Goal: Communication & Community: Answer question/provide support

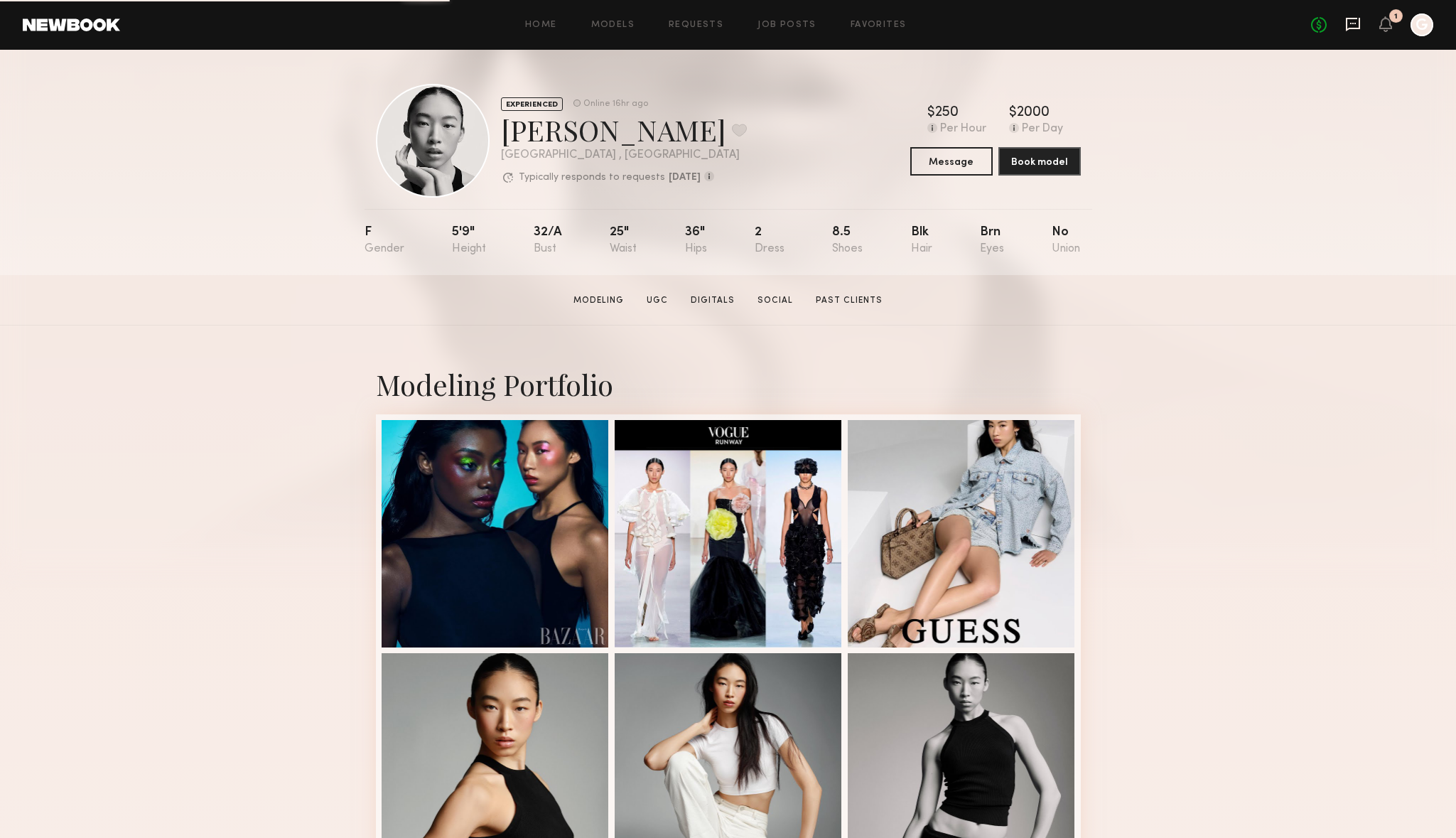
click at [1352, 24] on icon at bounding box center [1353, 23] width 16 height 16
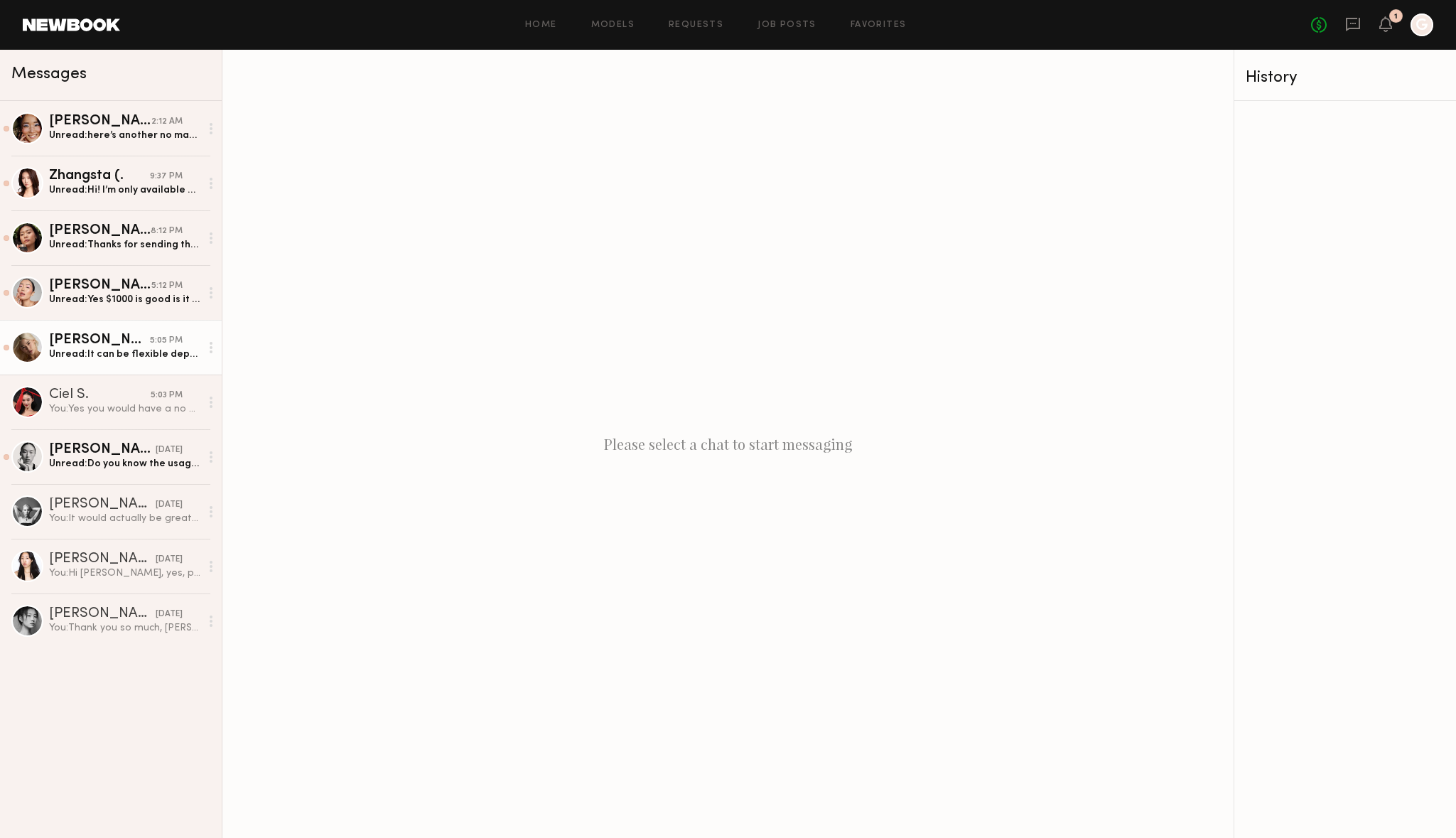
click at [142, 359] on div "Unread: It can be flexible depending on hours & usage!" at bounding box center [124, 354] width 152 height 13
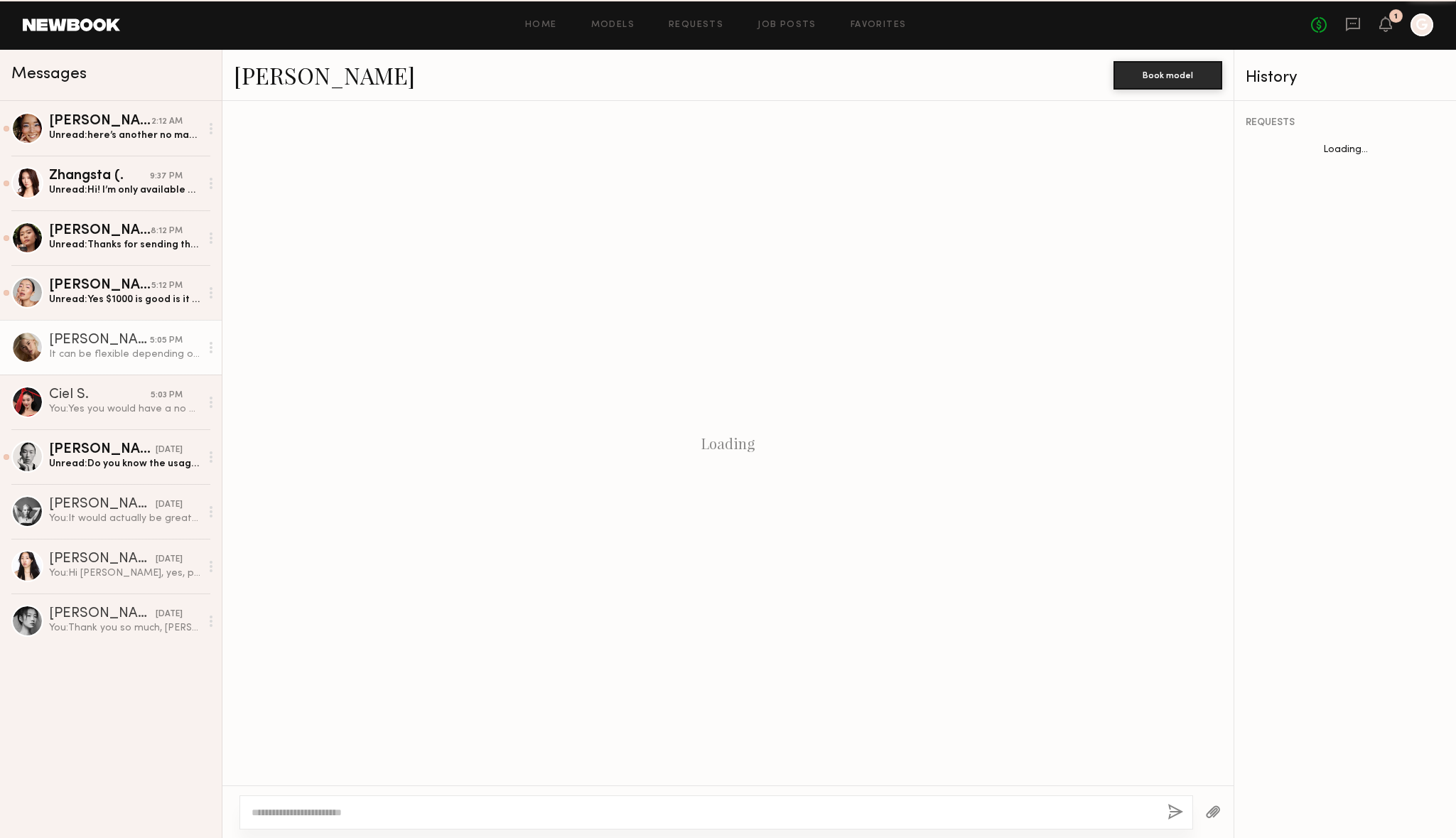
scroll to position [1315, 0]
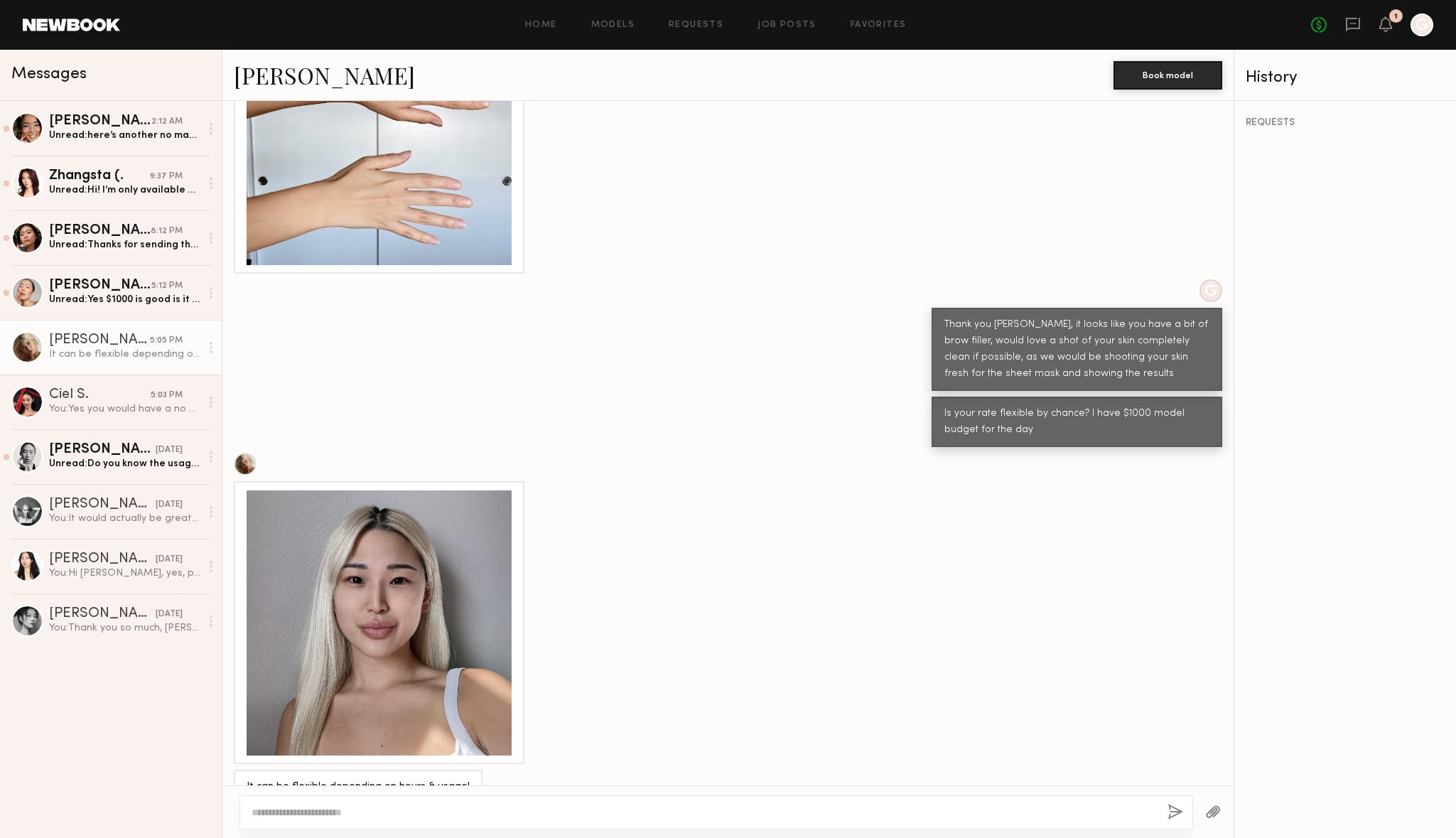
click at [421, 494] on div at bounding box center [379, 623] width 265 height 265
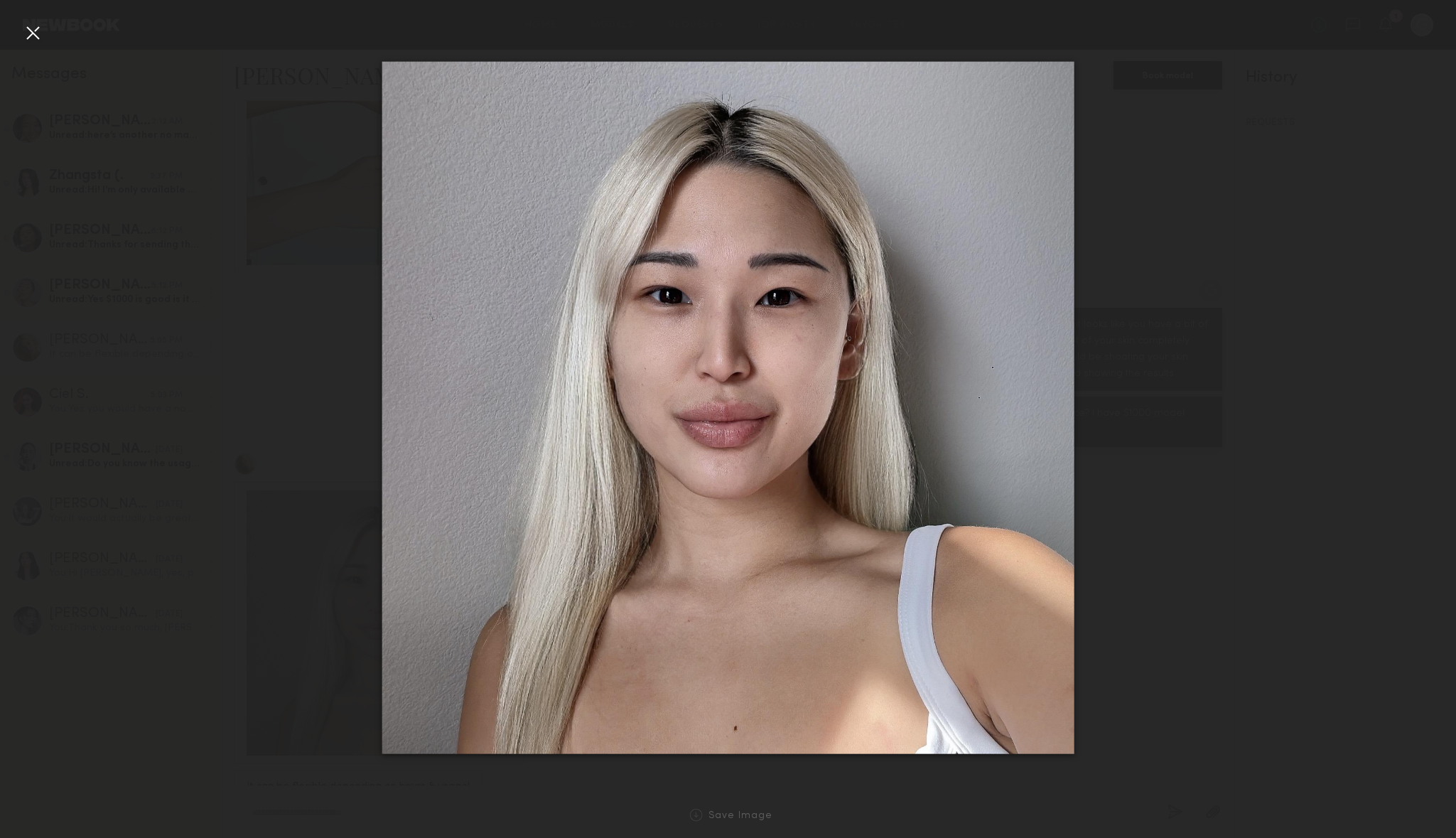
click at [1119, 186] on div at bounding box center [728, 407] width 1456 height 769
click at [881, 44] on div at bounding box center [728, 407] width 1456 height 769
click at [34, 25] on div at bounding box center [32, 32] width 23 height 23
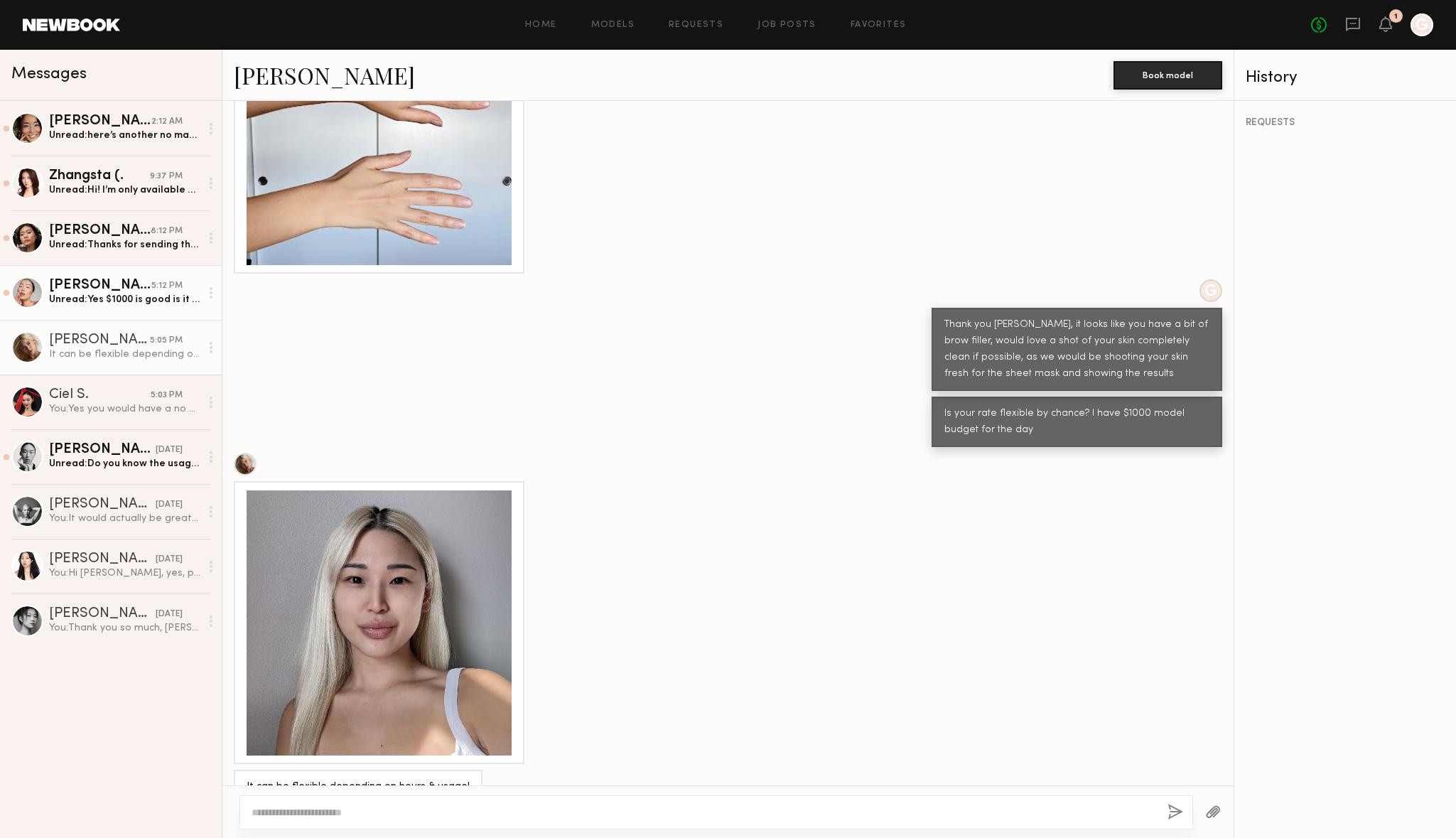
click at [122, 287] on div "[PERSON_NAME]" at bounding box center [100, 285] width 102 height 14
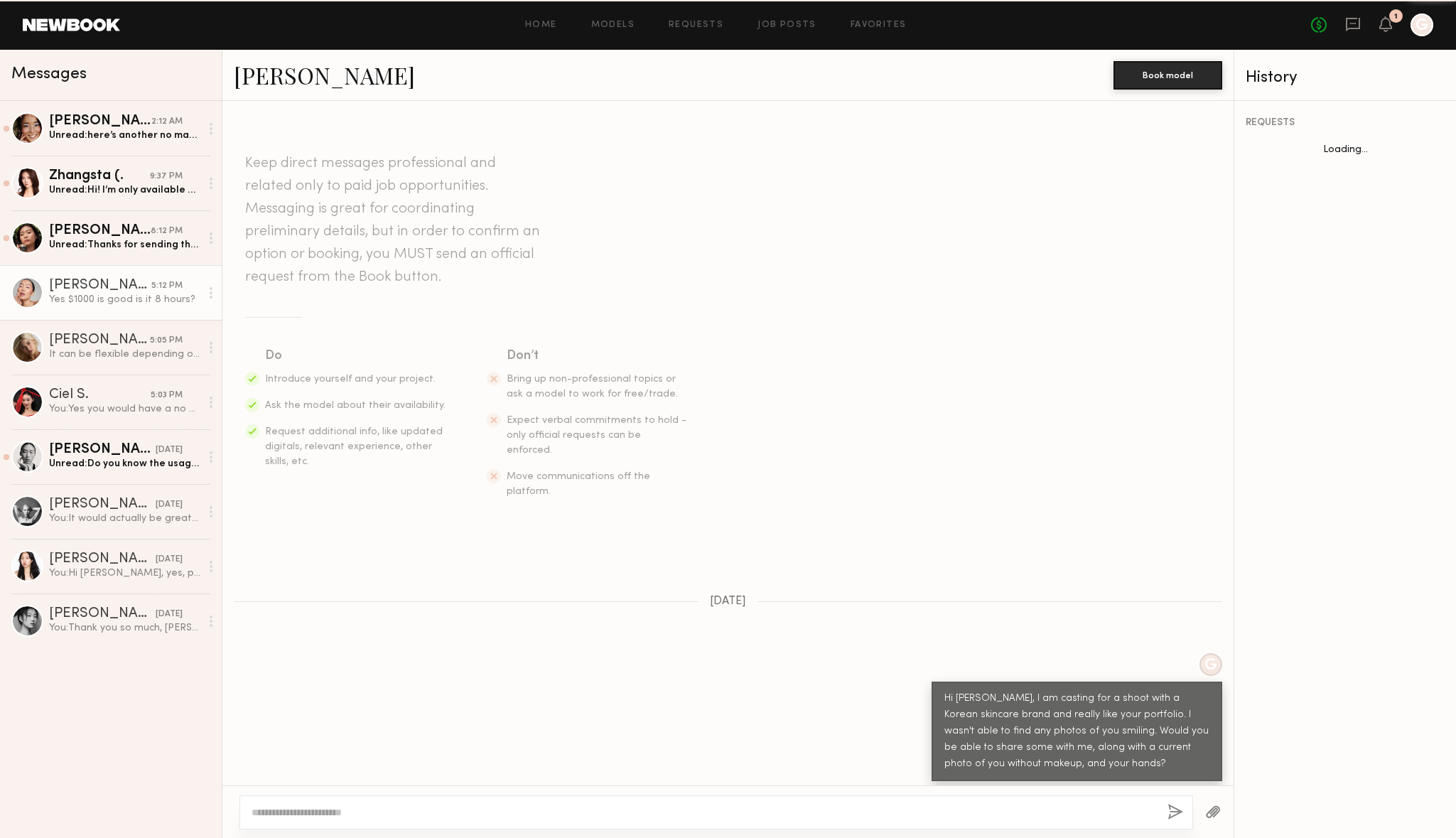
scroll to position [1032, 0]
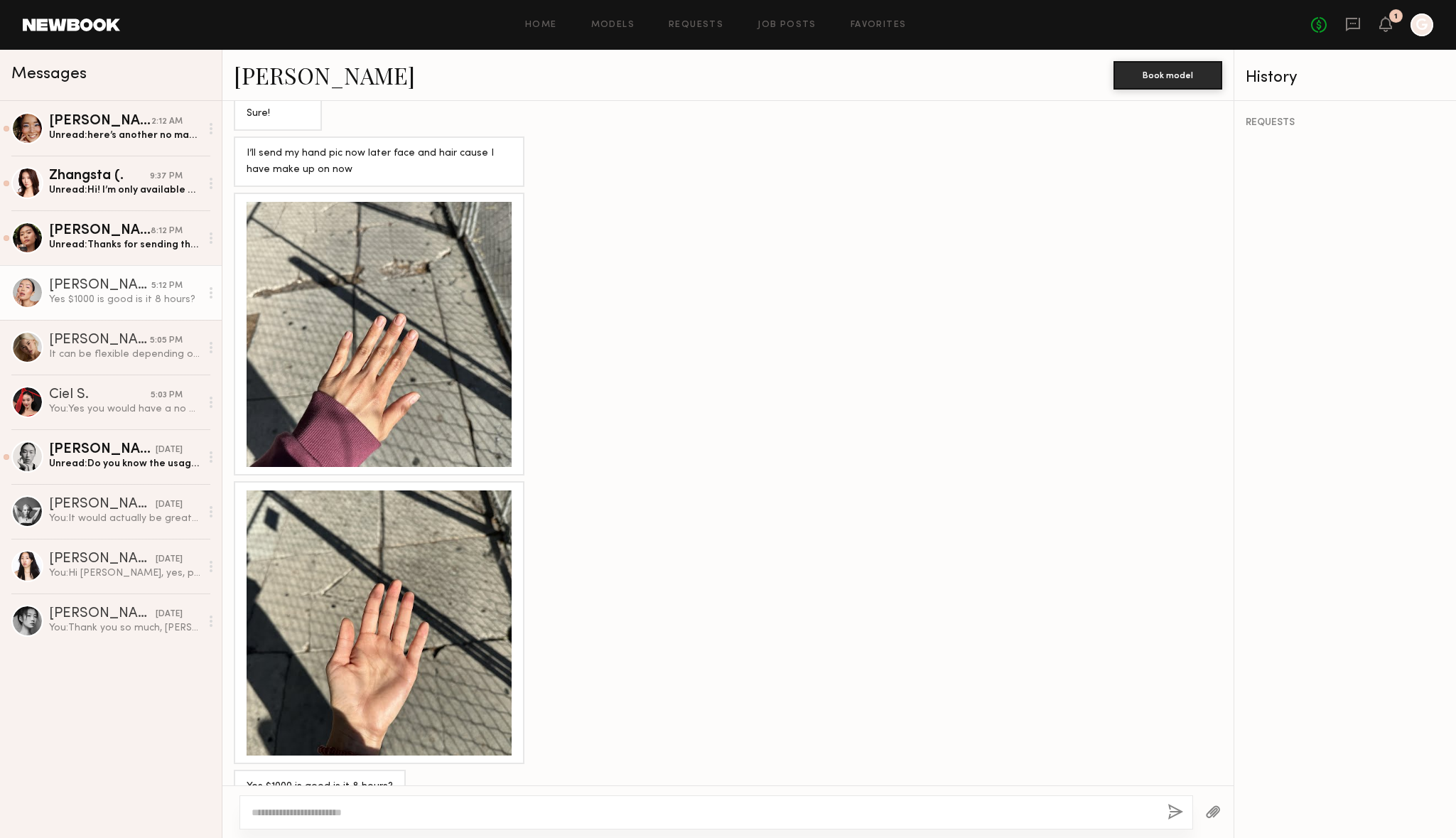
click at [358, 613] on div at bounding box center [379, 623] width 265 height 265
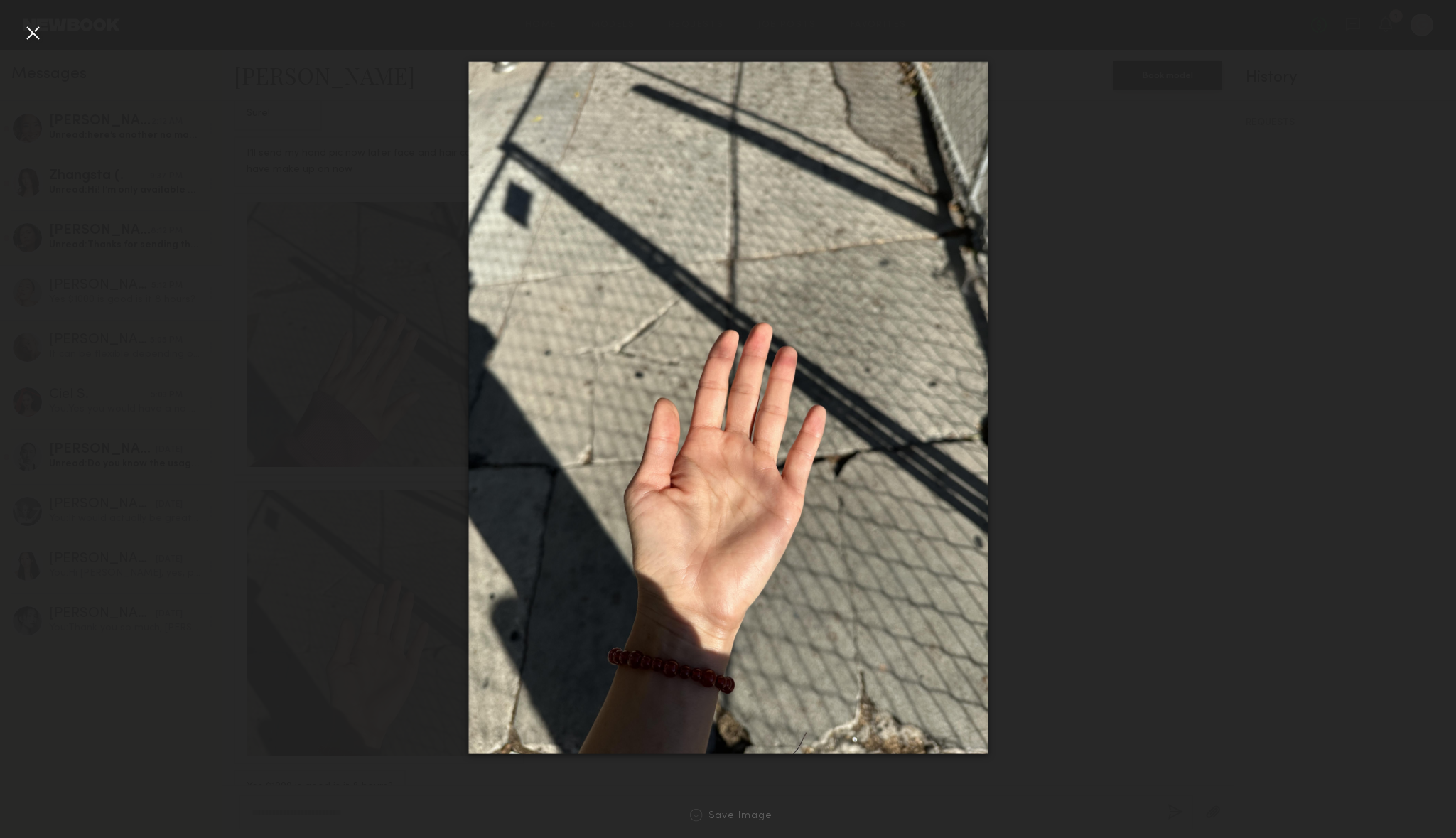
click at [408, 572] on div at bounding box center [728, 407] width 1456 height 769
click at [1053, 334] on div at bounding box center [728, 407] width 1456 height 769
click at [34, 44] on div at bounding box center [728, 407] width 1456 height 769
click at [28, 37] on div at bounding box center [32, 32] width 23 height 23
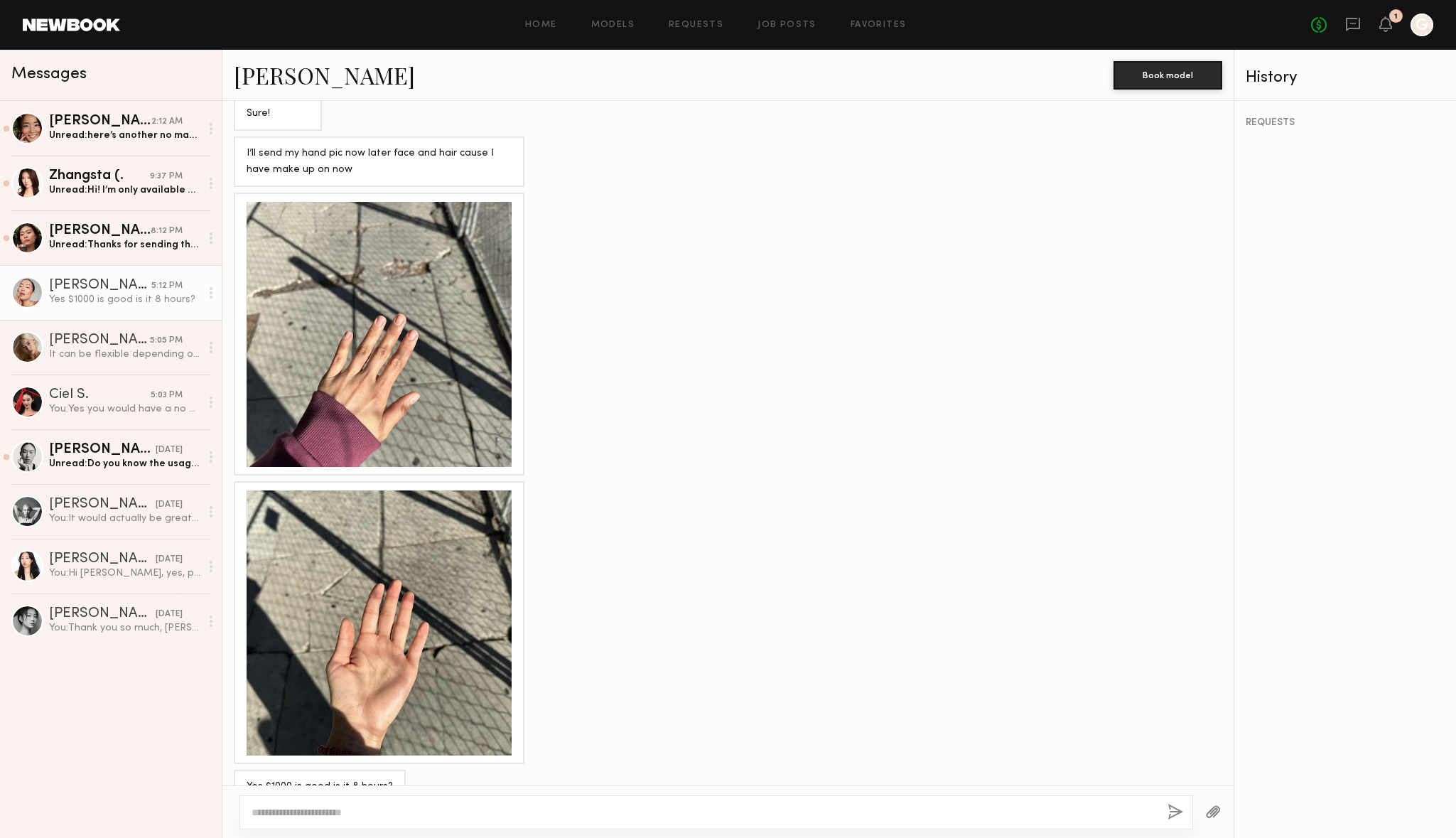
click at [336, 283] on div at bounding box center [379, 334] width 265 height 265
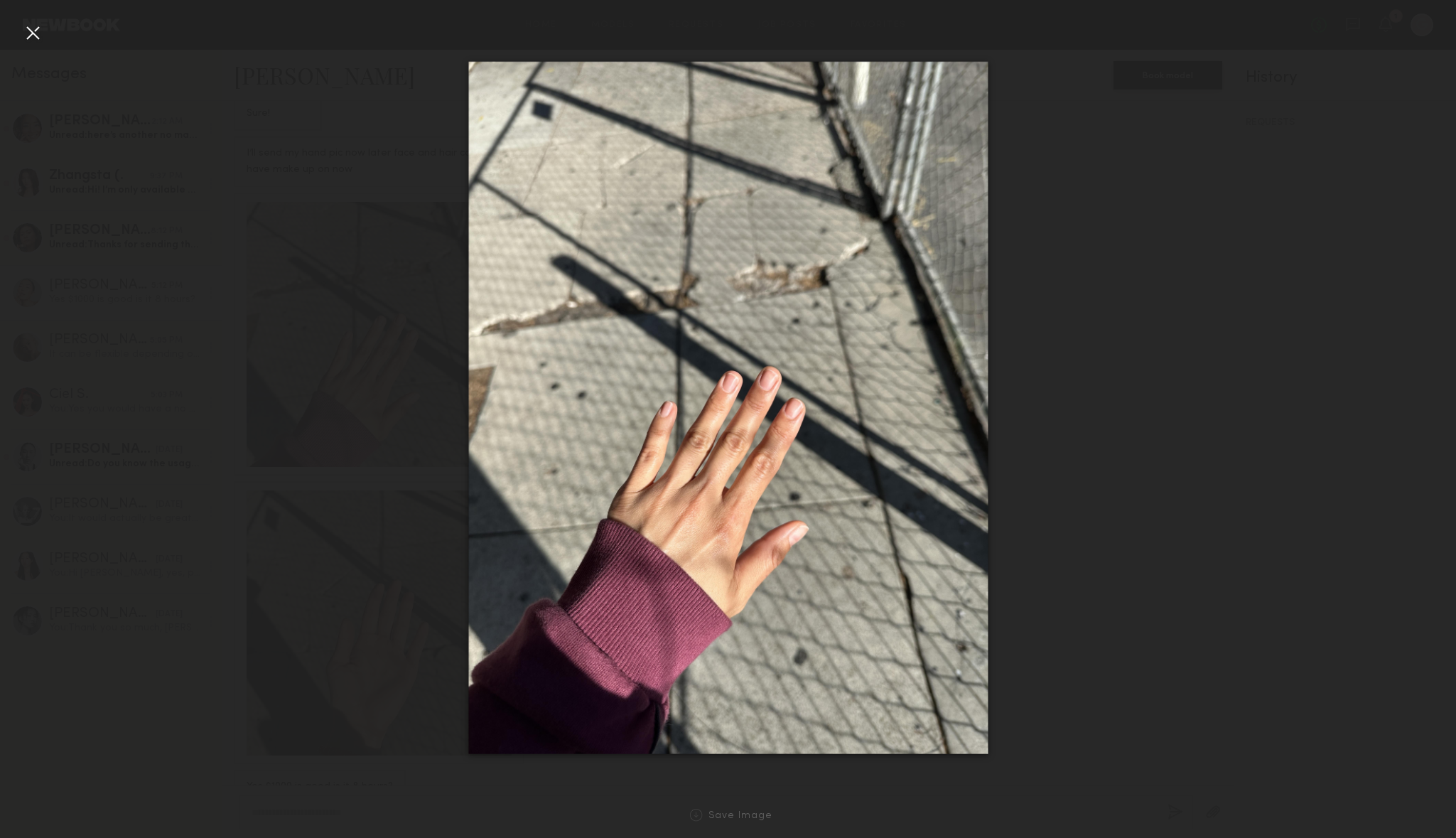
click at [29, 26] on div at bounding box center [32, 32] width 23 height 23
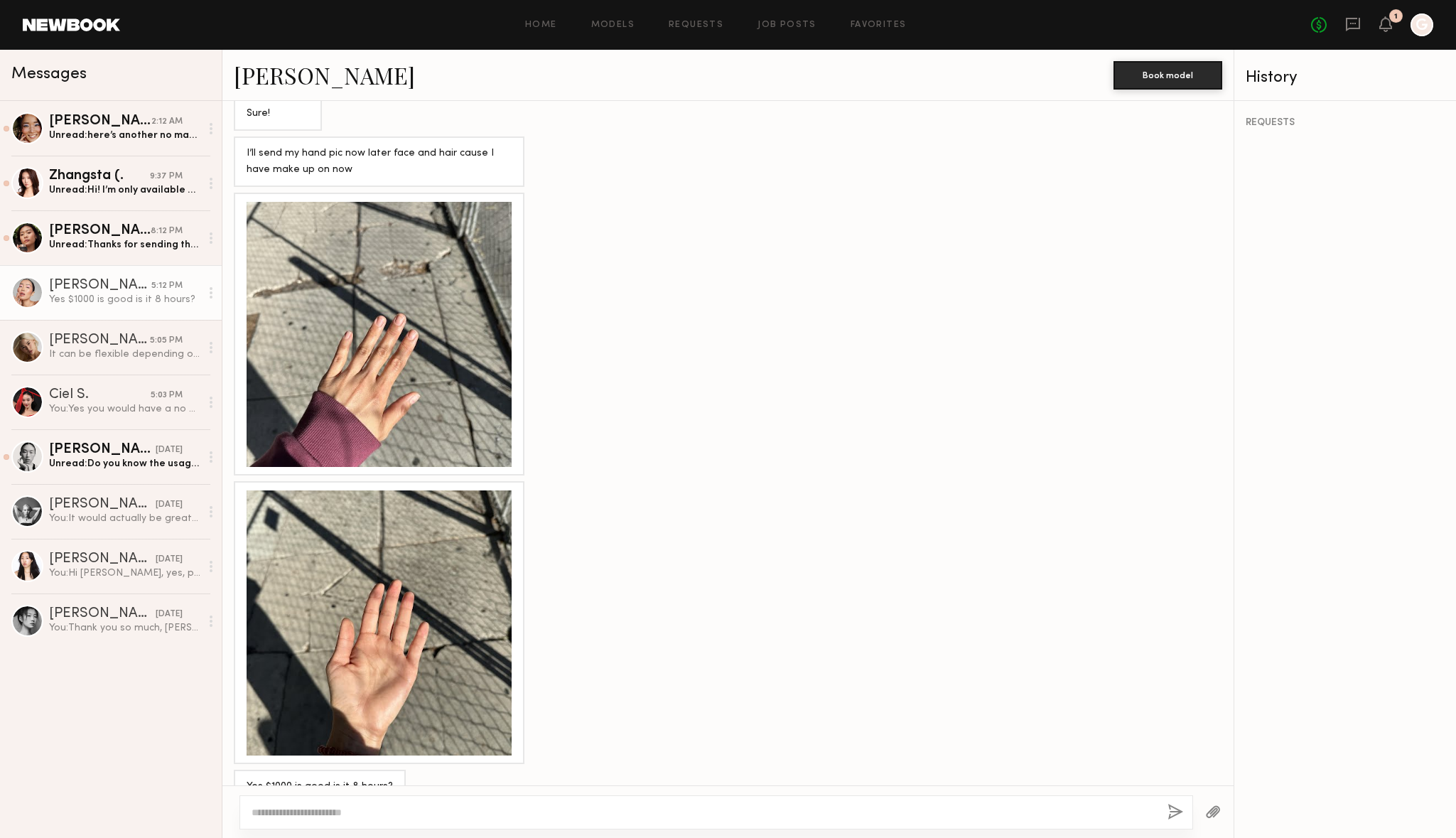
click at [368, 807] on textarea at bounding box center [703, 812] width 904 height 14
type textarea "**********"
click at [1176, 812] on button "button" at bounding box center [1175, 812] width 16 height 18
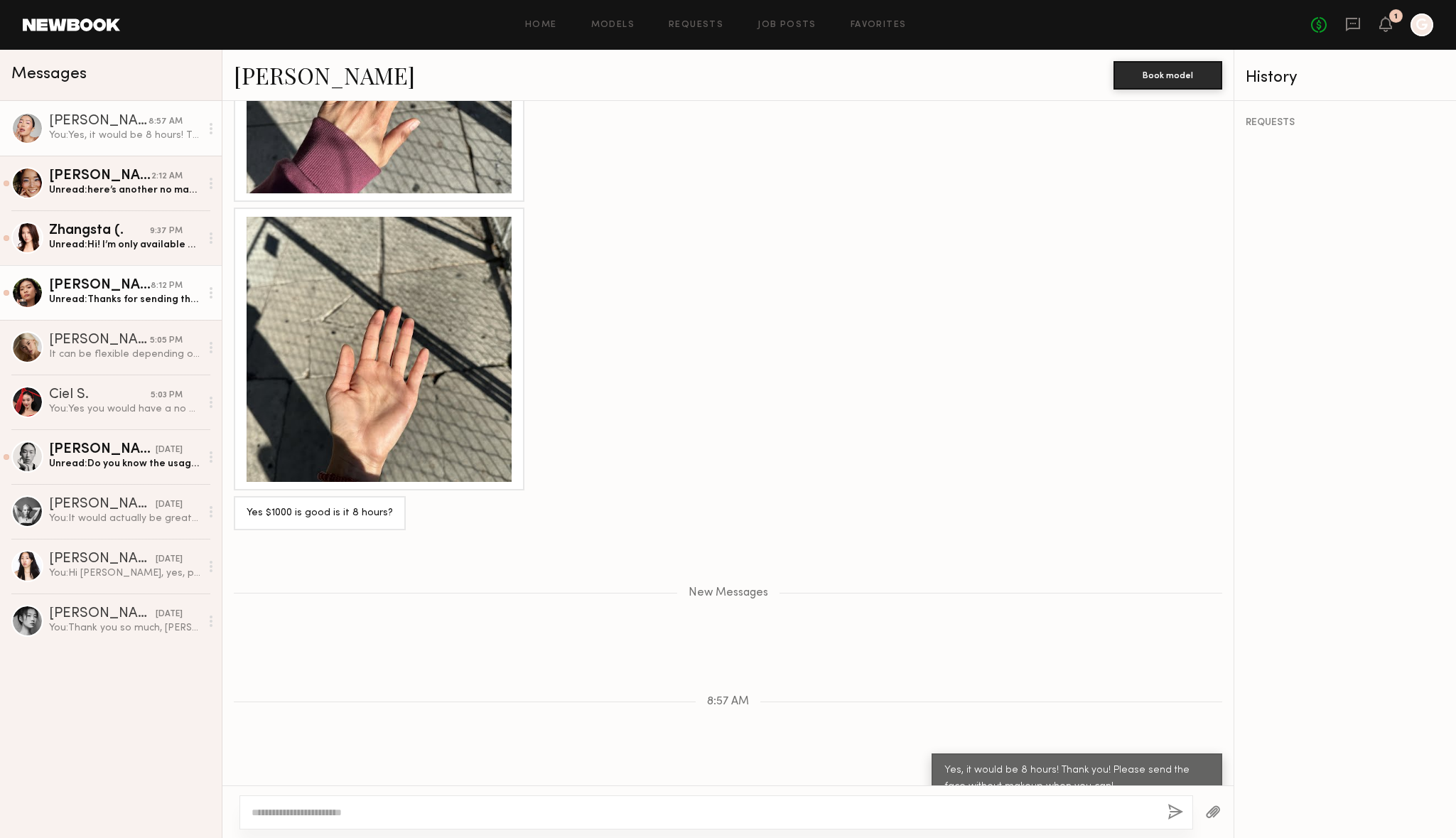
click at [85, 304] on div "Unread: Thanks for sending the info over! I’m available for those dates but the…" at bounding box center [124, 299] width 152 height 13
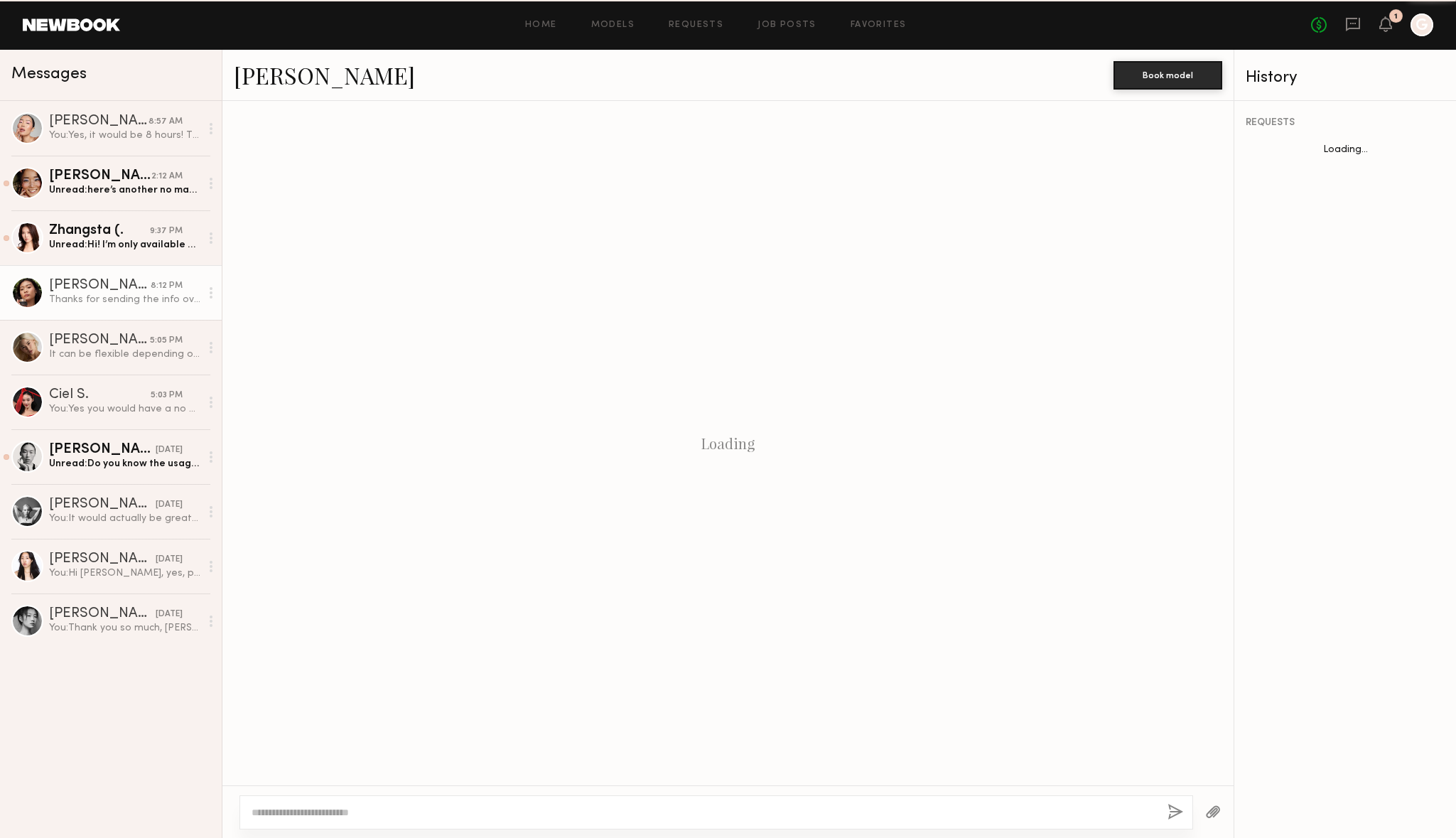
scroll to position [982, 0]
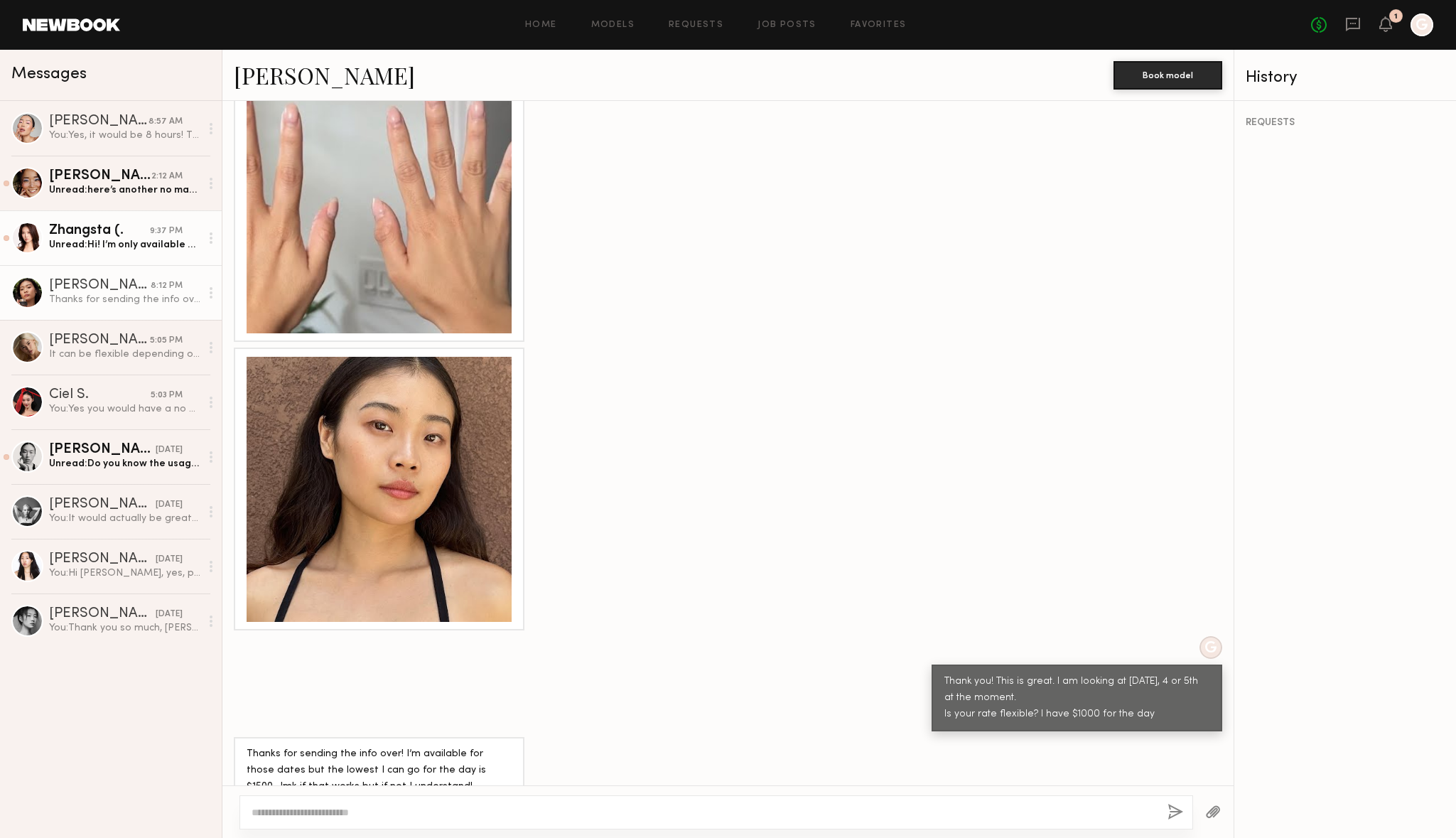
click at [102, 239] on div "Unread: Hi! I’m only available 9/2 ~" at bounding box center [124, 245] width 152 height 13
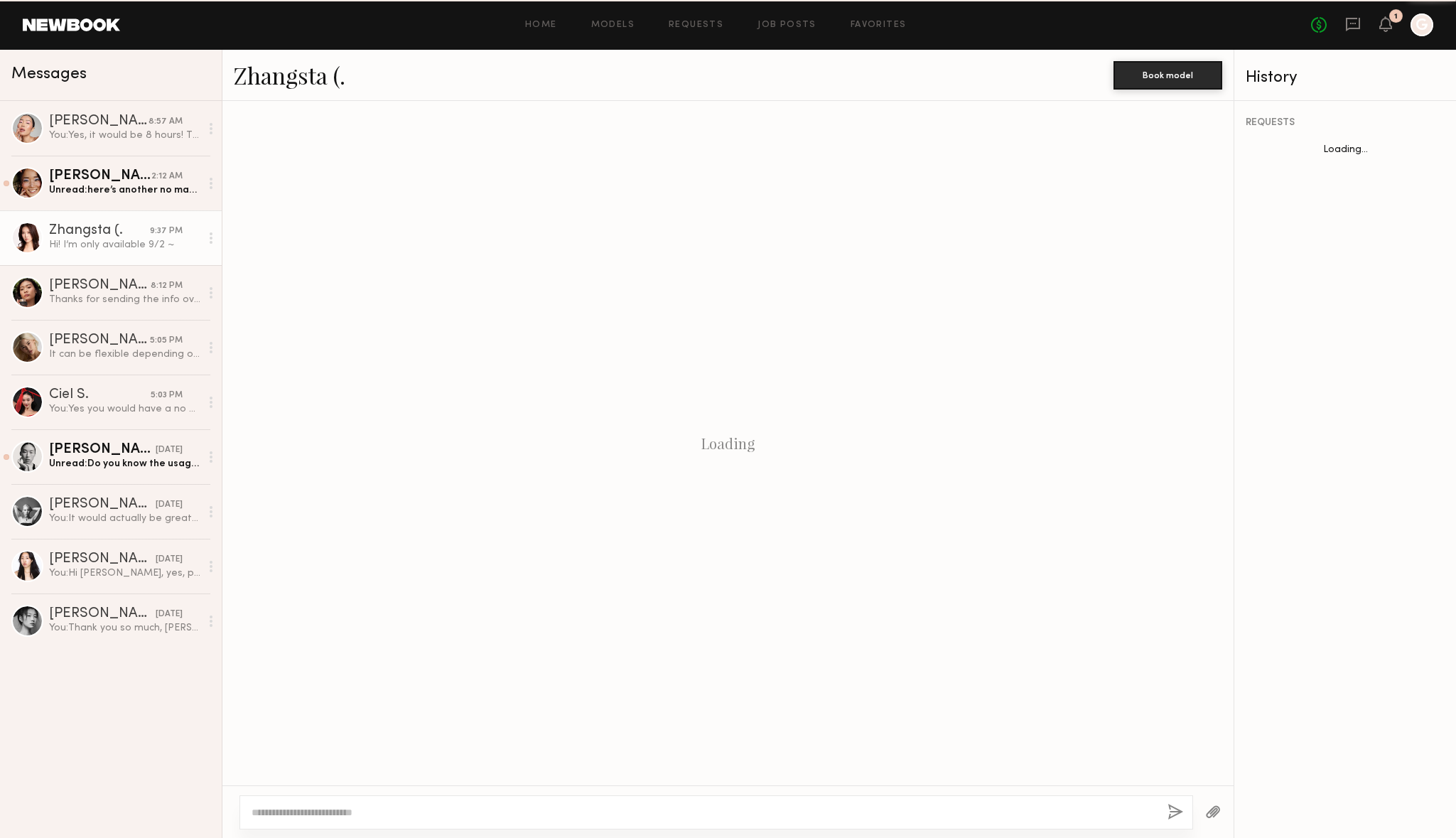
scroll to position [114, 0]
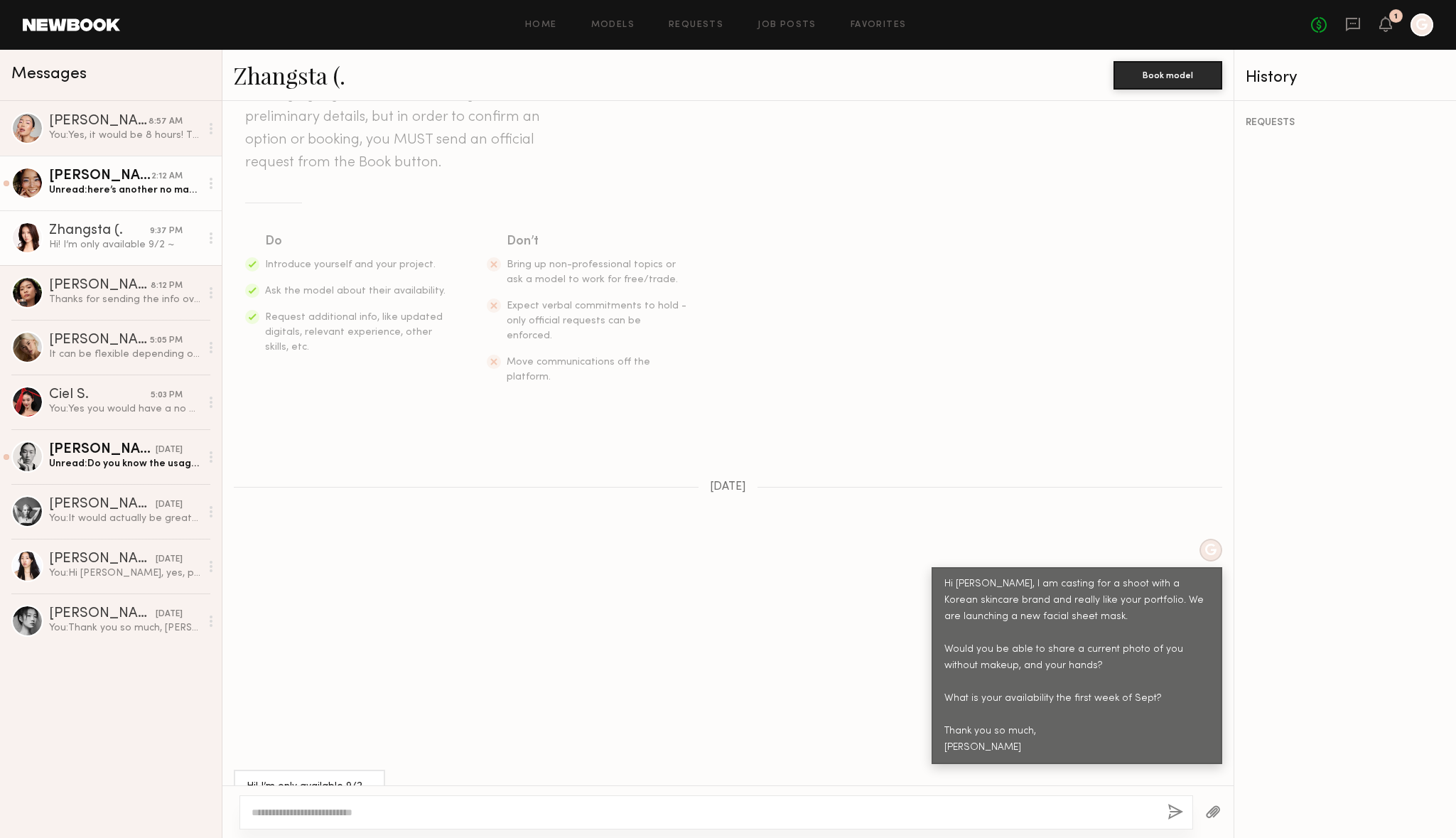
click at [91, 181] on div "[PERSON_NAME]" at bounding box center [100, 176] width 102 height 14
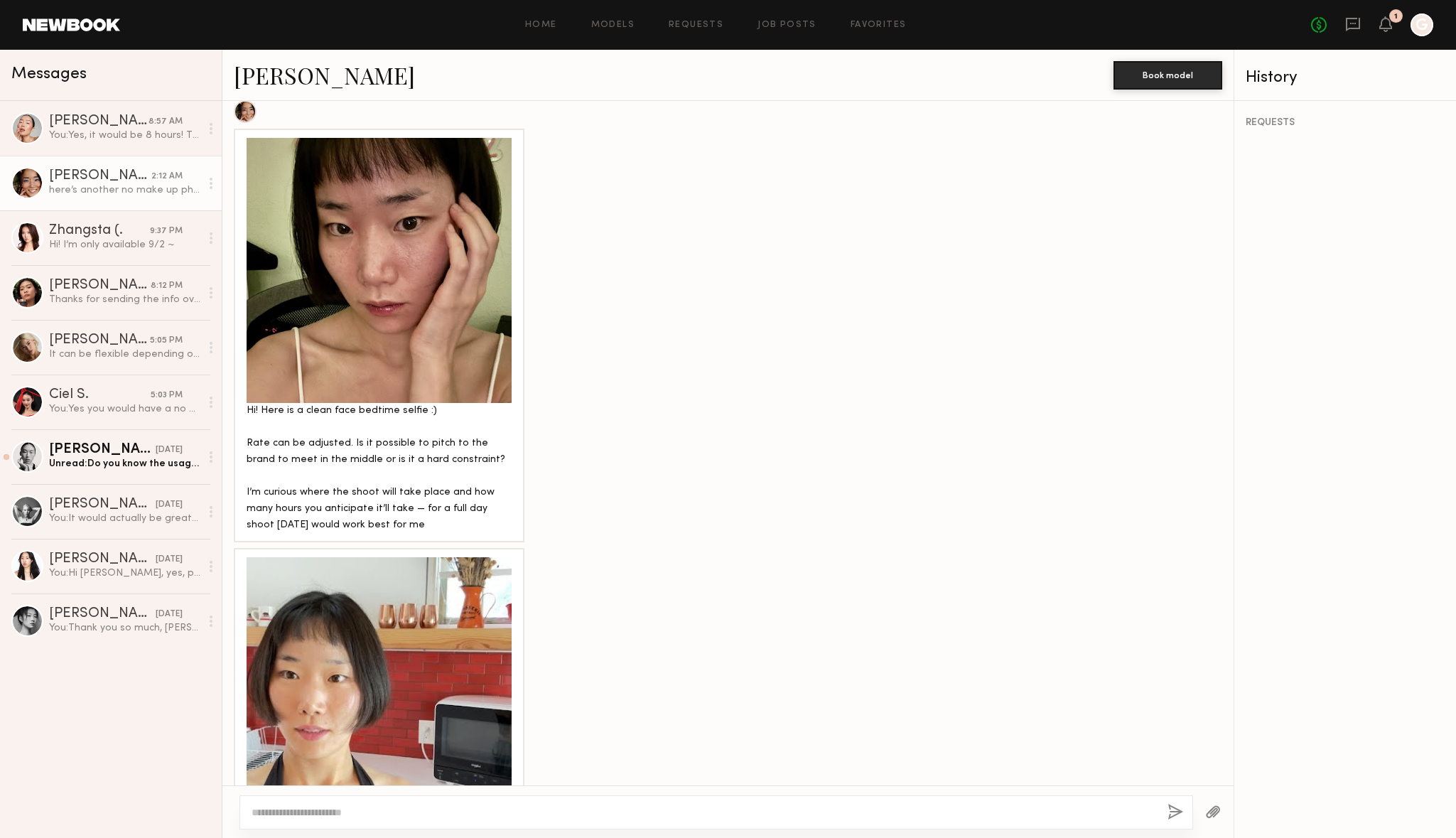
scroll to position [1472, 0]
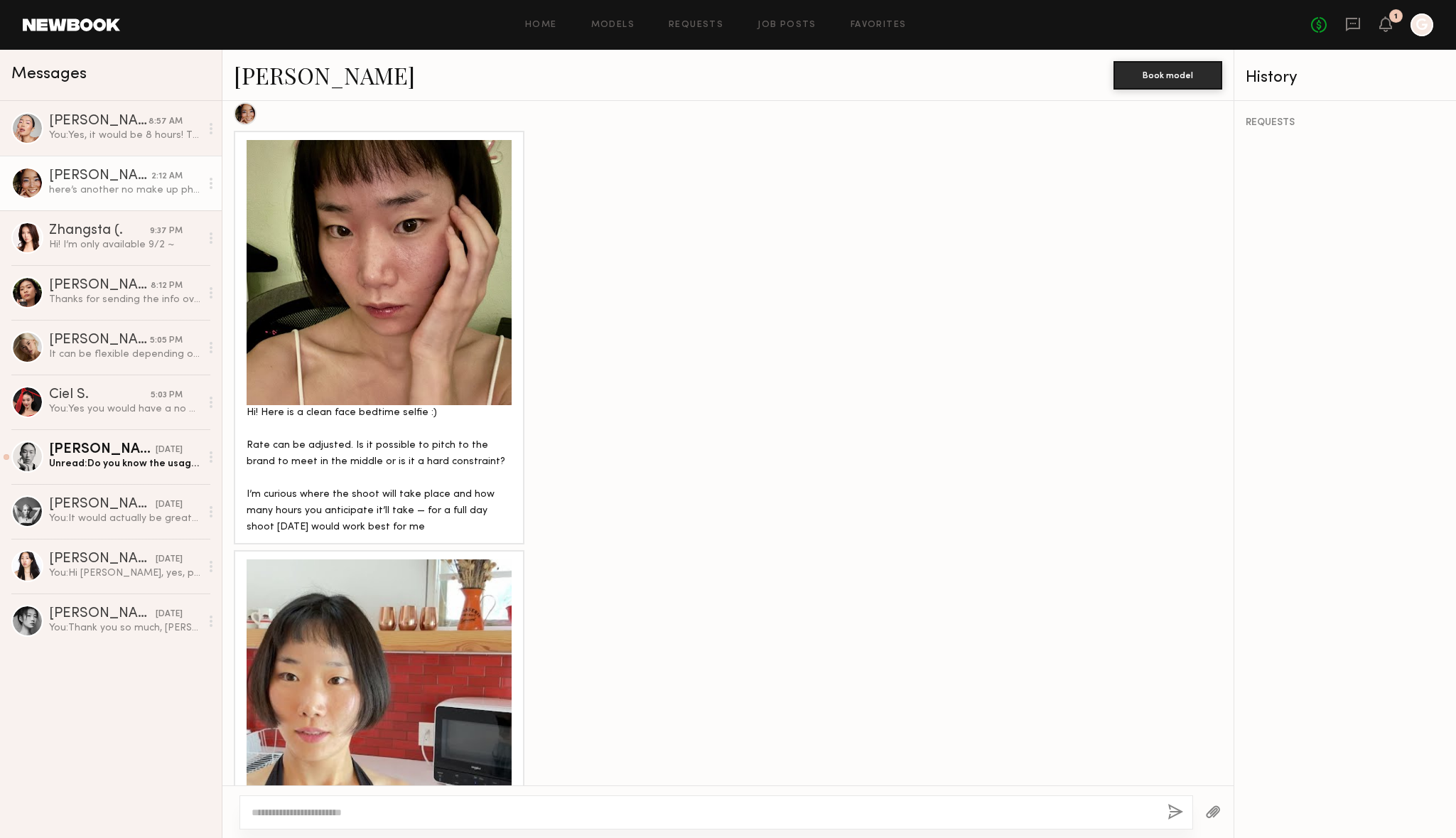
click at [386, 474] on div "Hi! Here is a clean face bedtime selfie :) Rate can be adjusted. Is it possible…" at bounding box center [379, 470] width 265 height 131
click at [410, 315] on div at bounding box center [379, 272] width 265 height 265
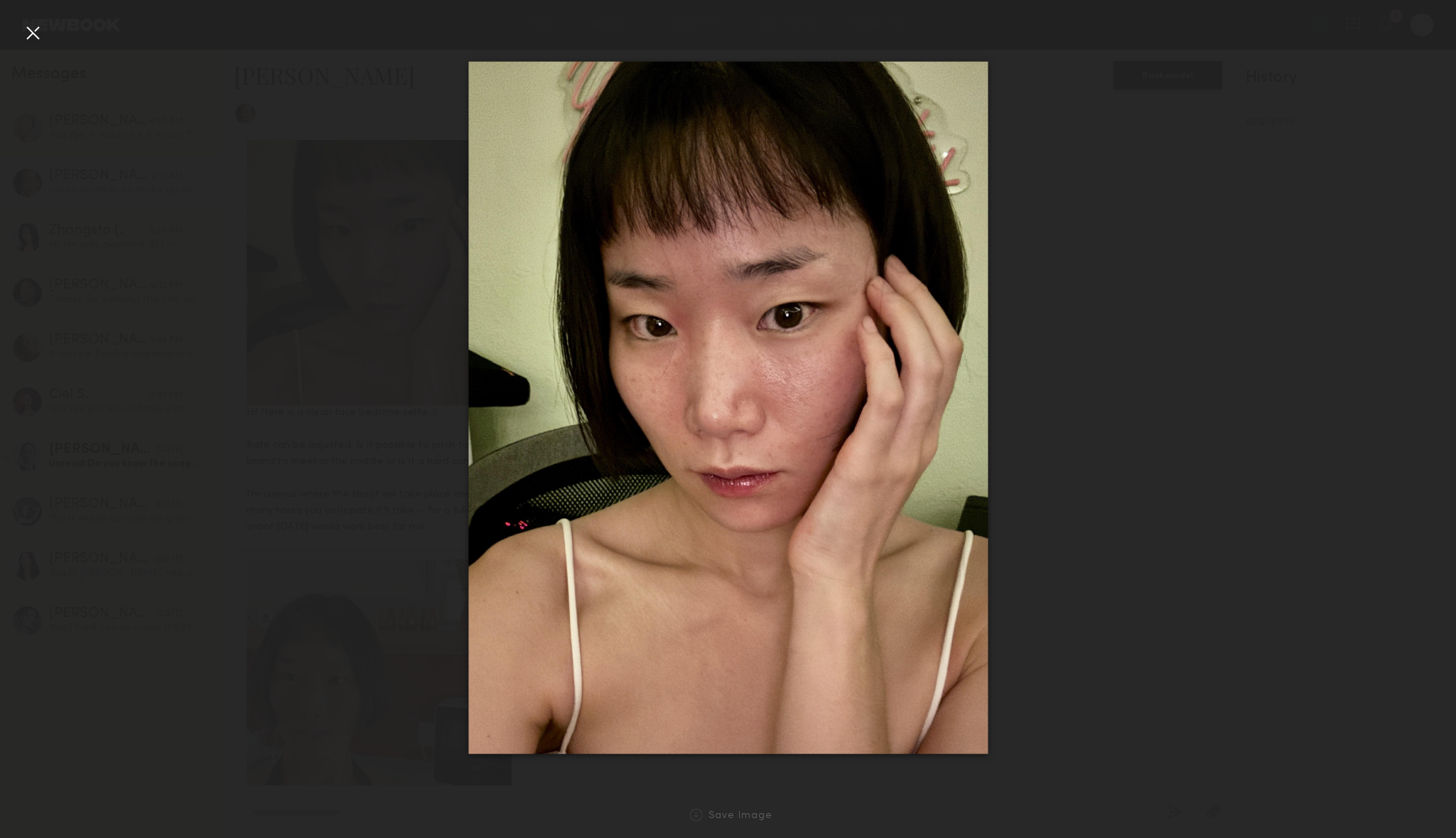
click at [404, 288] on div at bounding box center [728, 407] width 1456 height 769
click at [1096, 75] on div at bounding box center [728, 407] width 1456 height 769
click at [23, 27] on div at bounding box center [32, 32] width 23 height 23
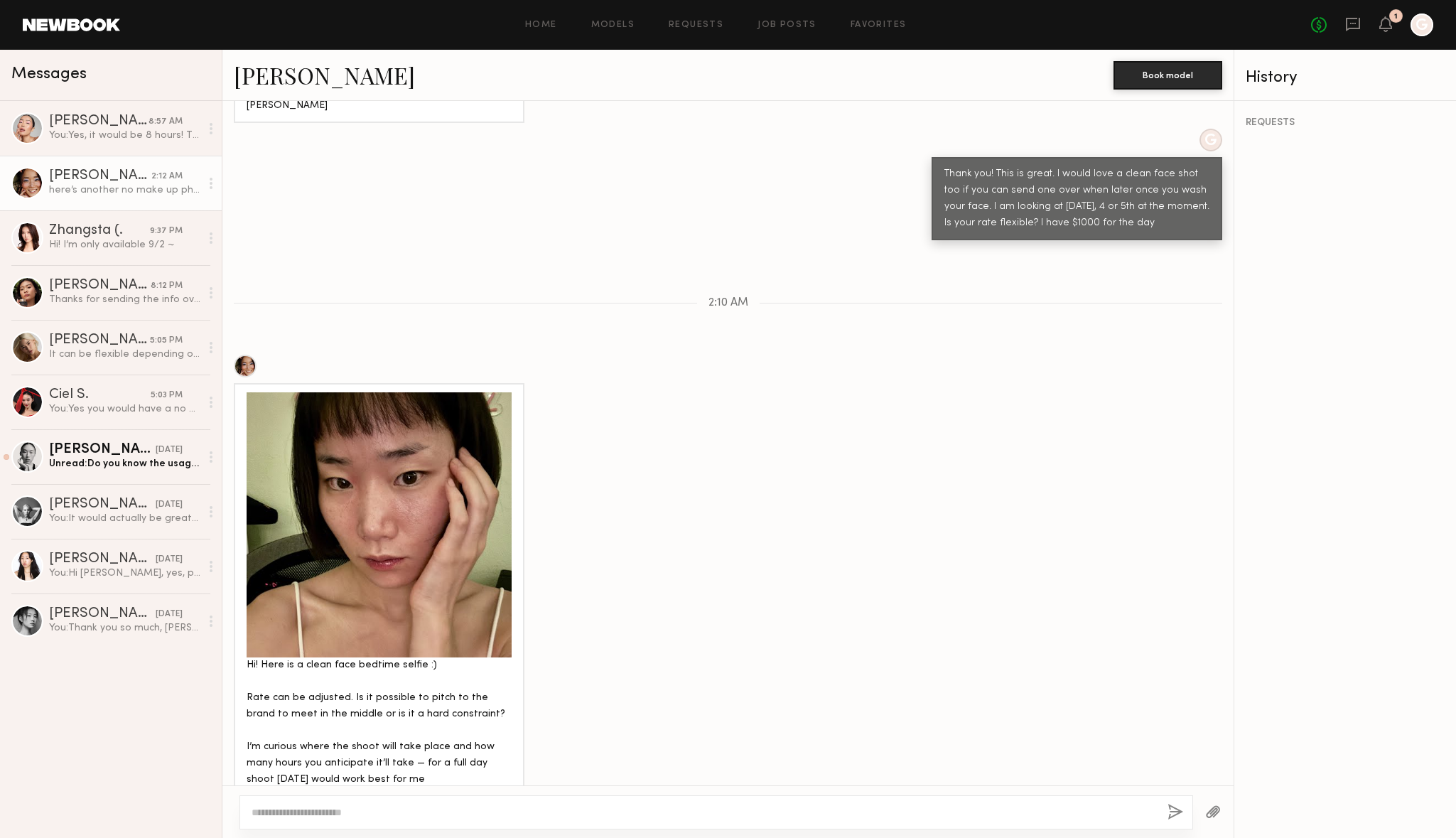
scroll to position [1533, 0]
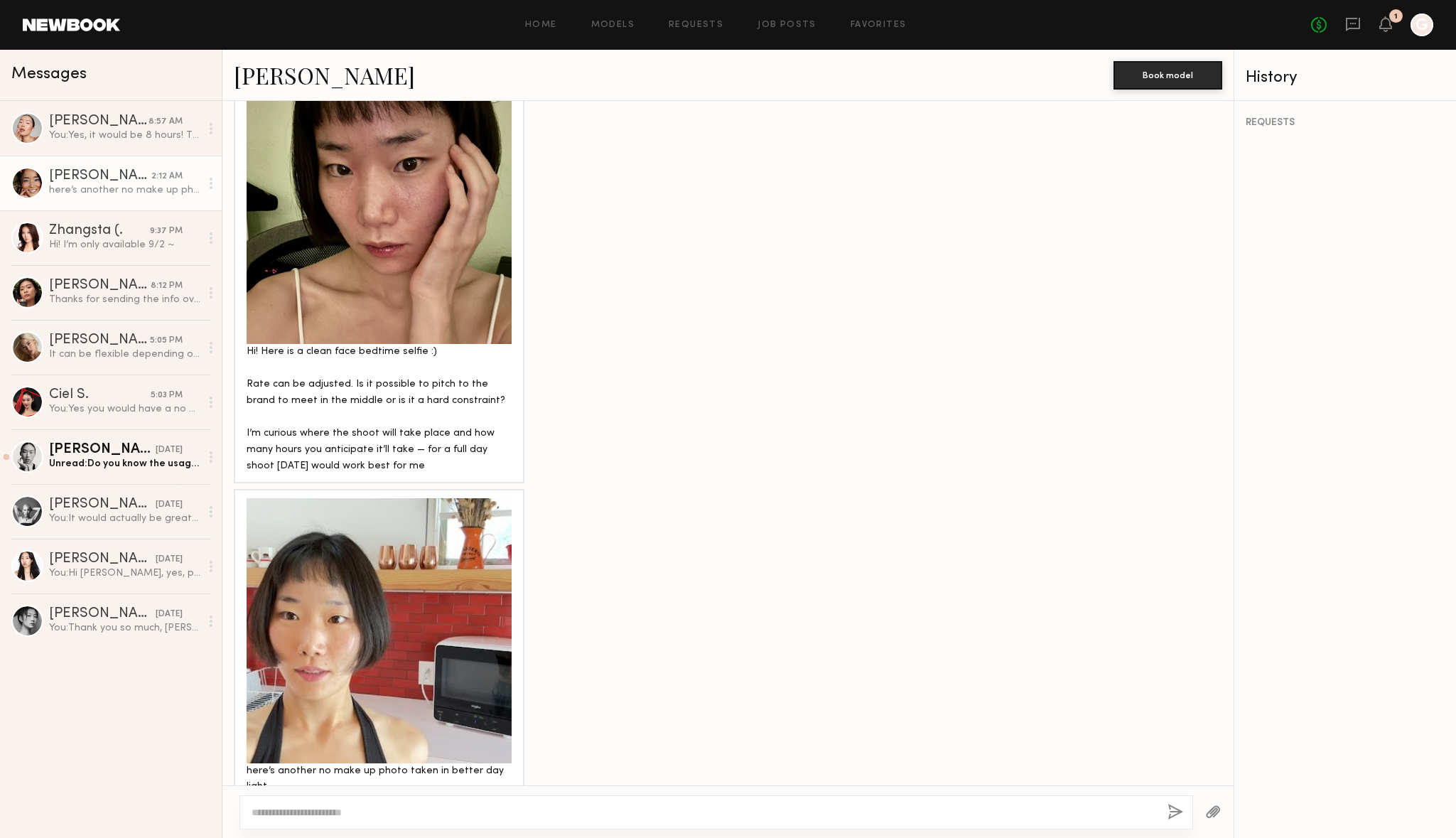
click at [317, 656] on div at bounding box center [379, 630] width 265 height 265
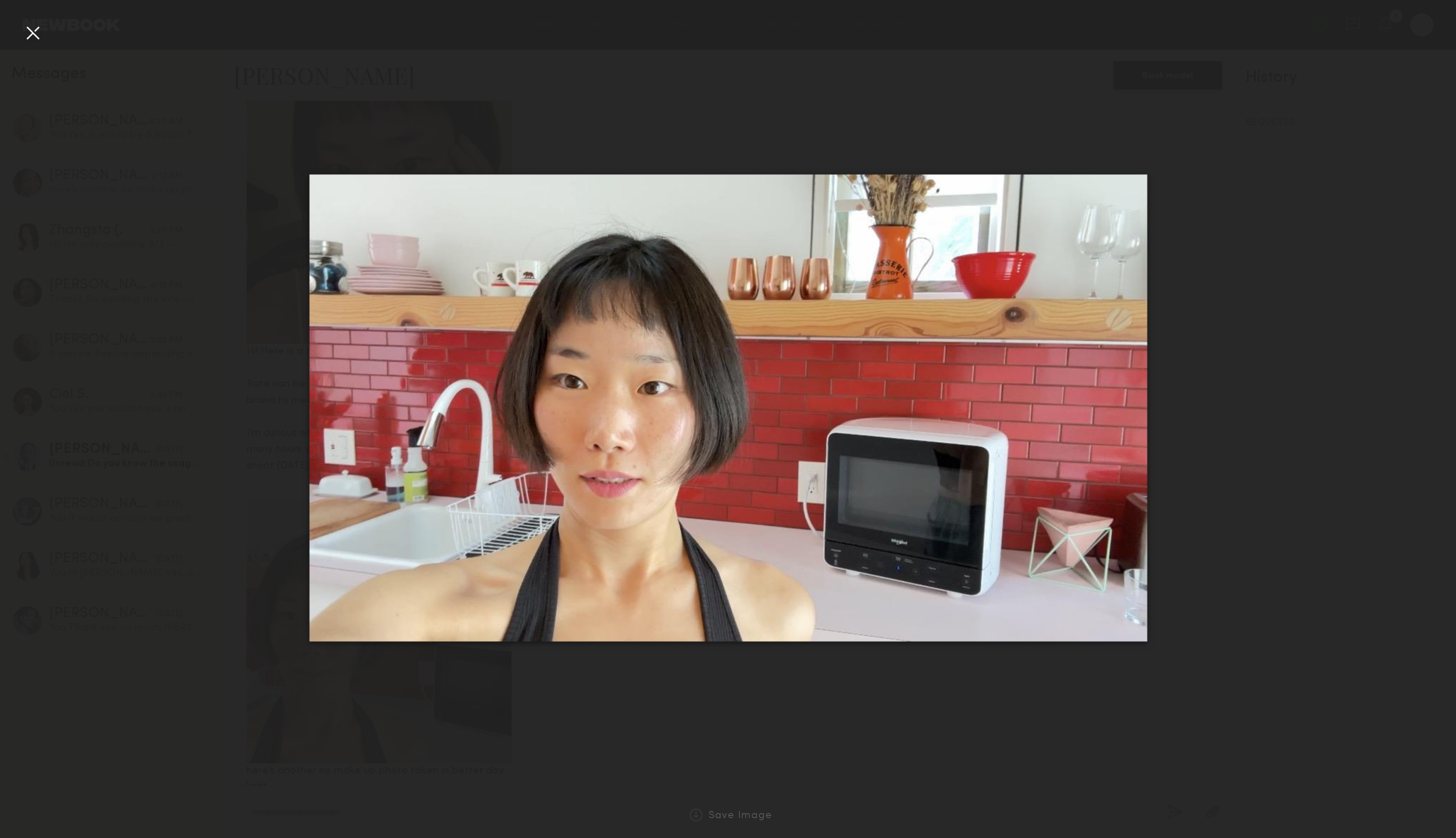
click at [1197, 362] on div at bounding box center [728, 407] width 1456 height 769
click at [26, 30] on div at bounding box center [32, 32] width 23 height 23
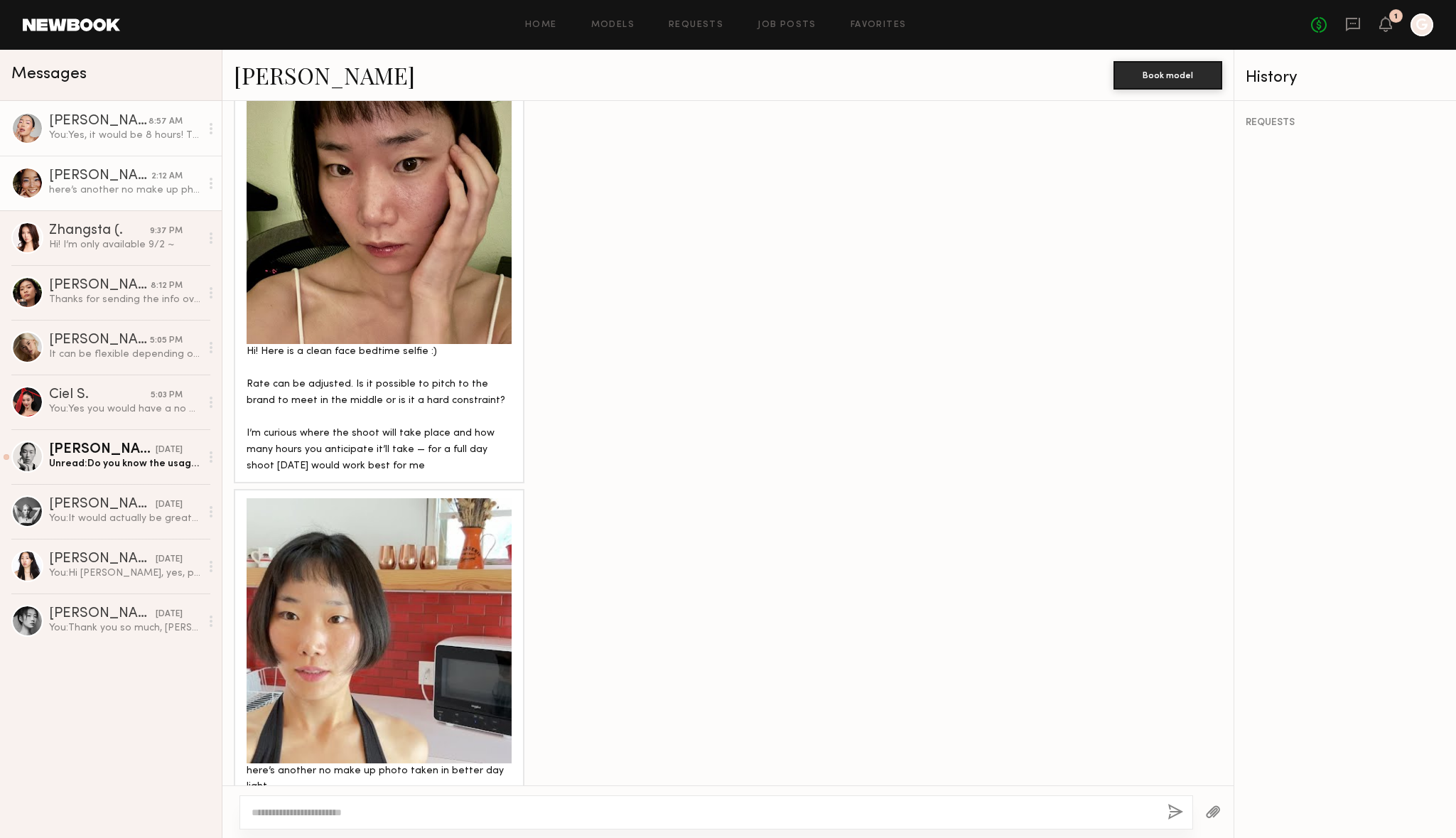
click at [137, 133] on div "You: Yes, it would be 8 hours! Thank you! Please send the face without makeup w…" at bounding box center [124, 135] width 152 height 13
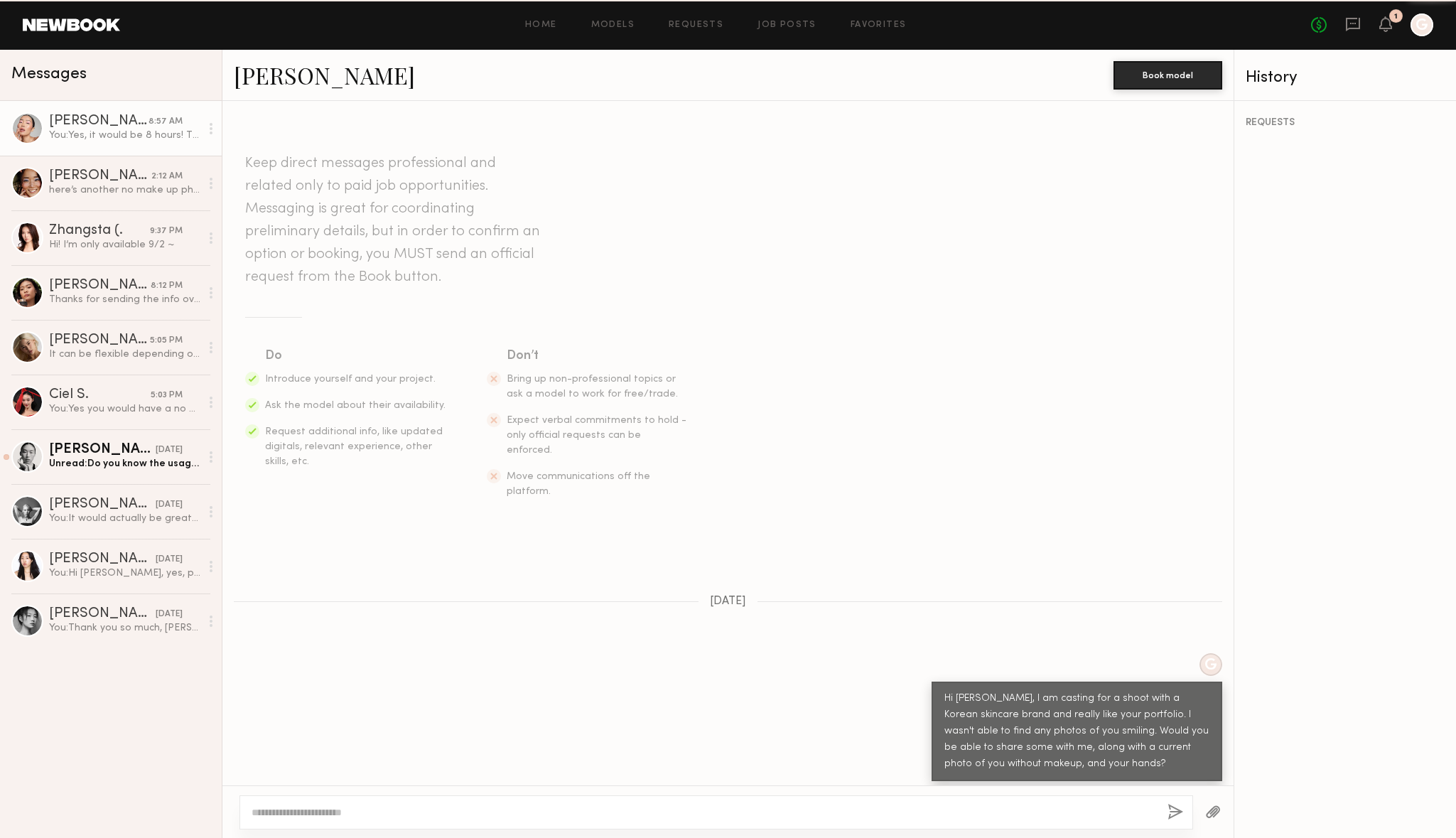
scroll to position [1197, 0]
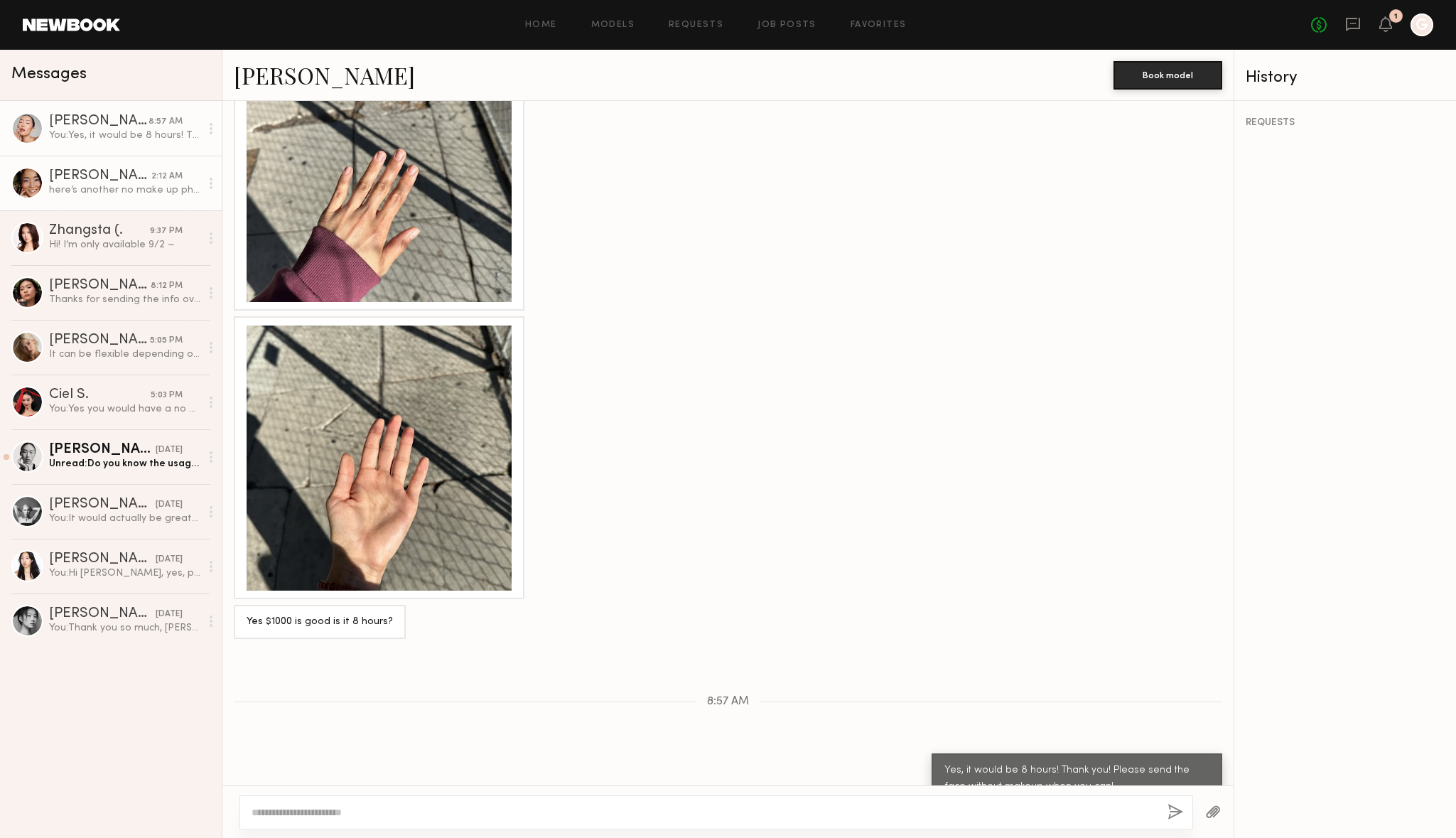
click at [130, 177] on div "[PERSON_NAME]" at bounding box center [100, 176] width 102 height 14
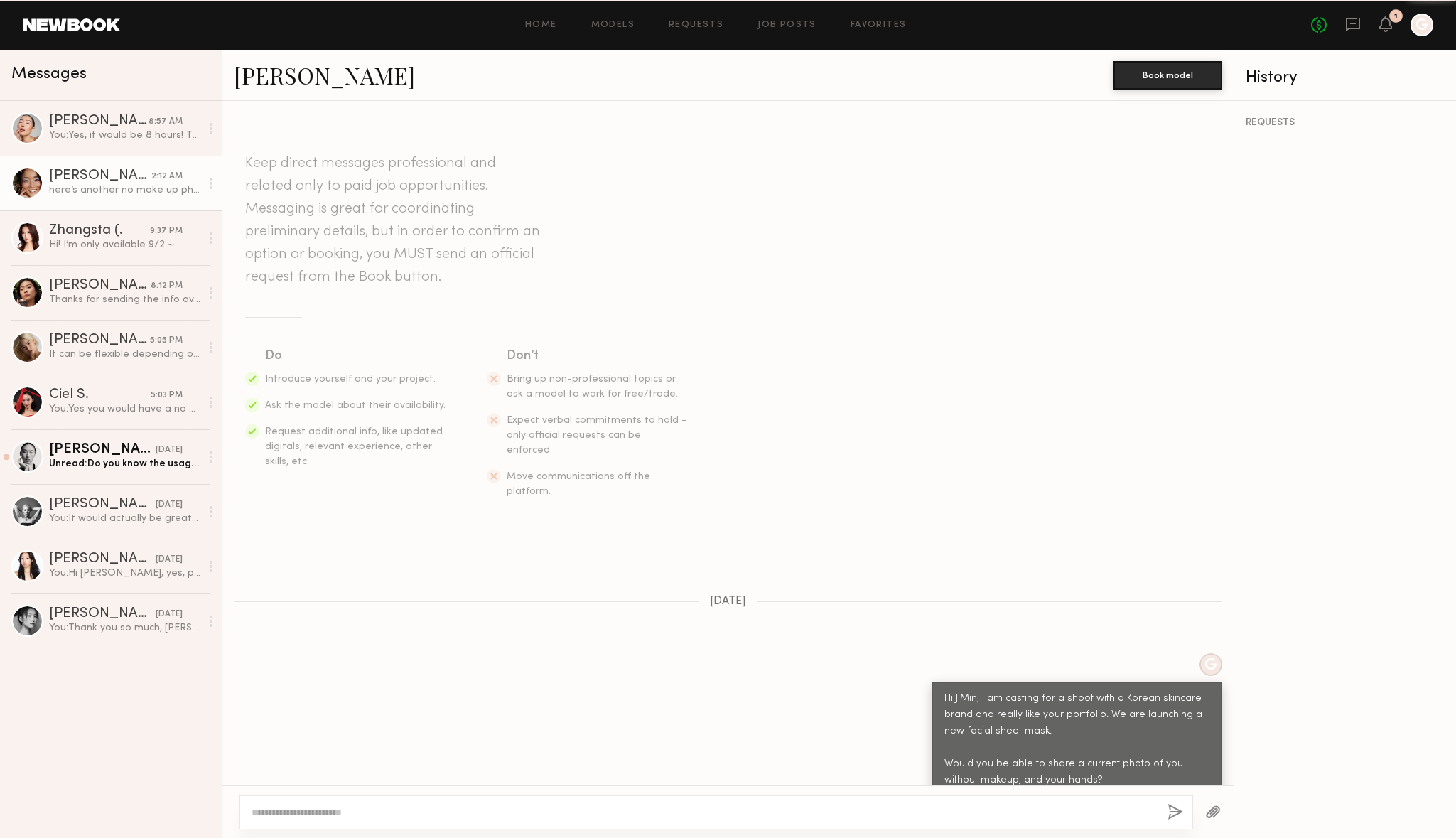
scroll to position [1533, 0]
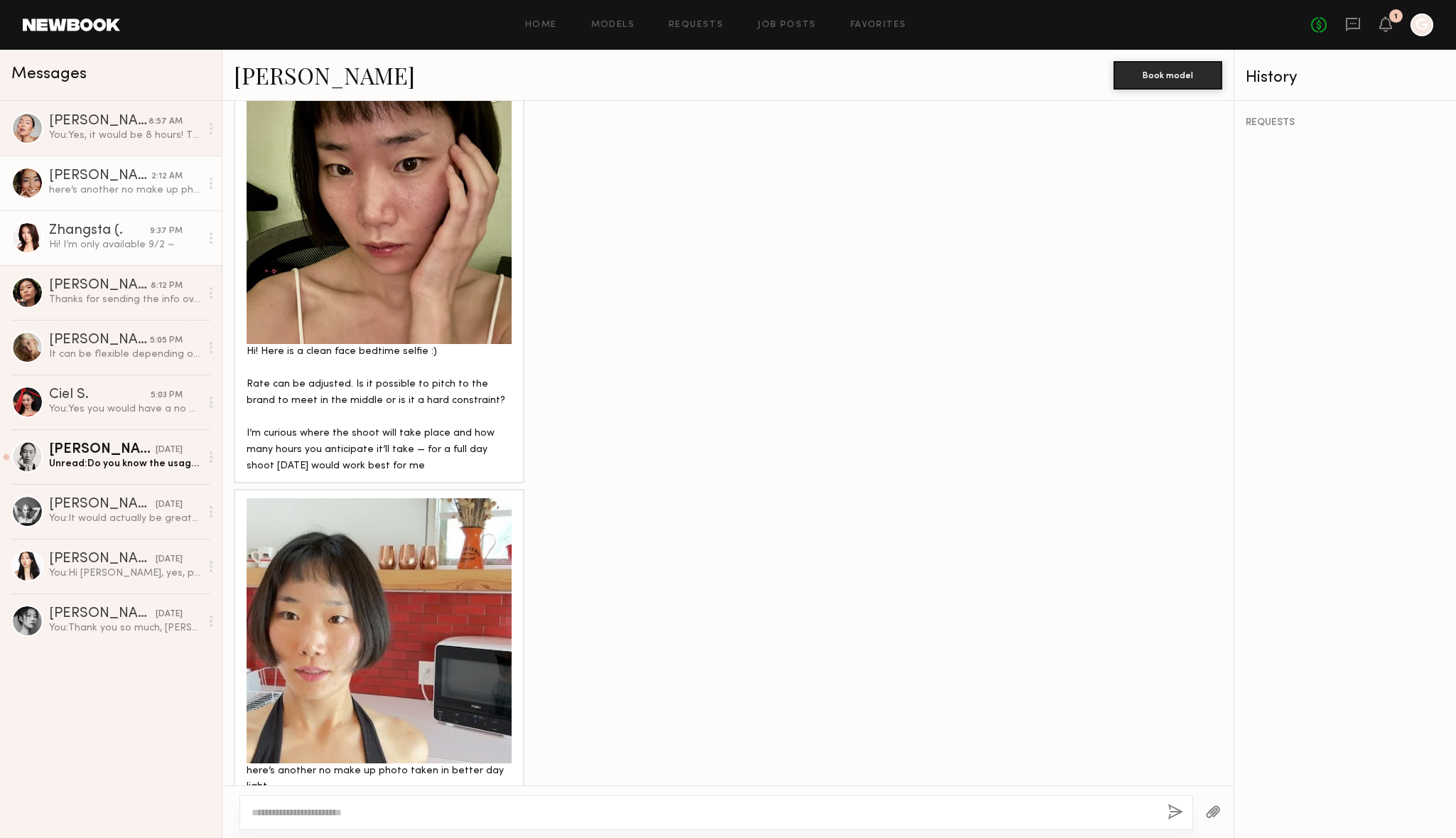
click at [115, 222] on link "Zhangsta (. 9:37 PM Hi! I’m only available 9/2 ~" at bounding box center [111, 237] width 222 height 54
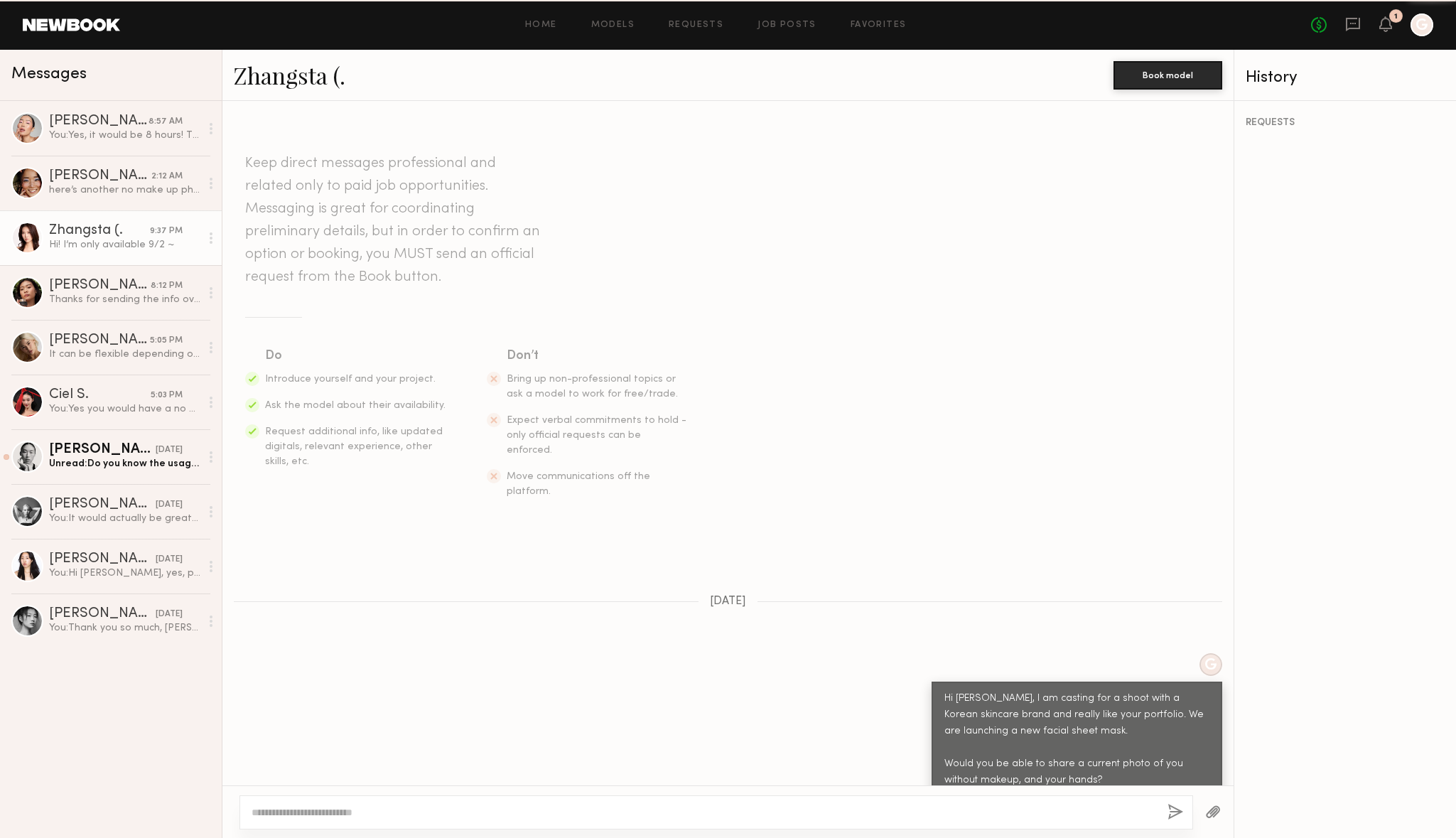
scroll to position [114, 0]
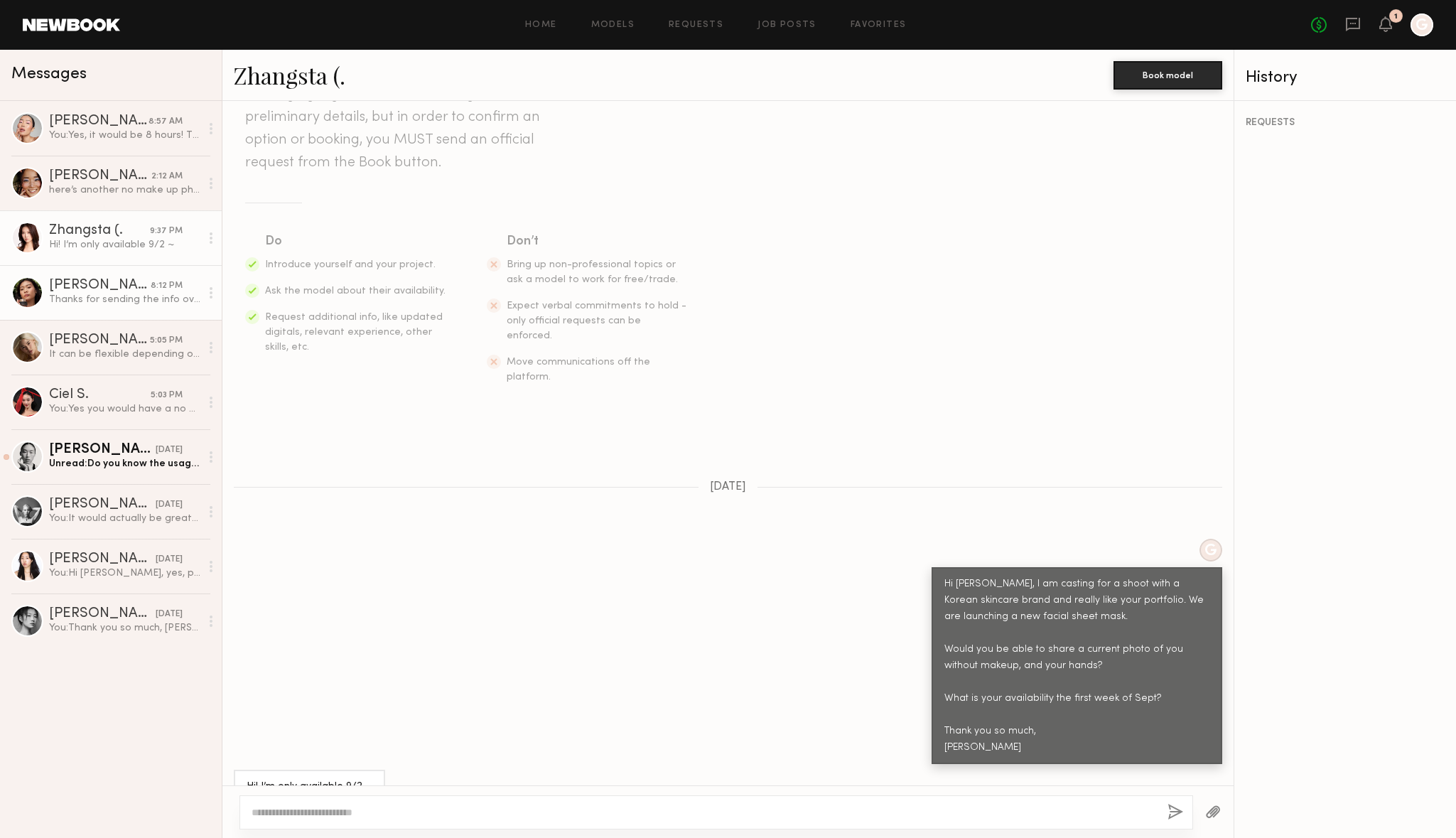
click at [97, 278] on div "[PERSON_NAME]" at bounding box center [99, 285] width 101 height 14
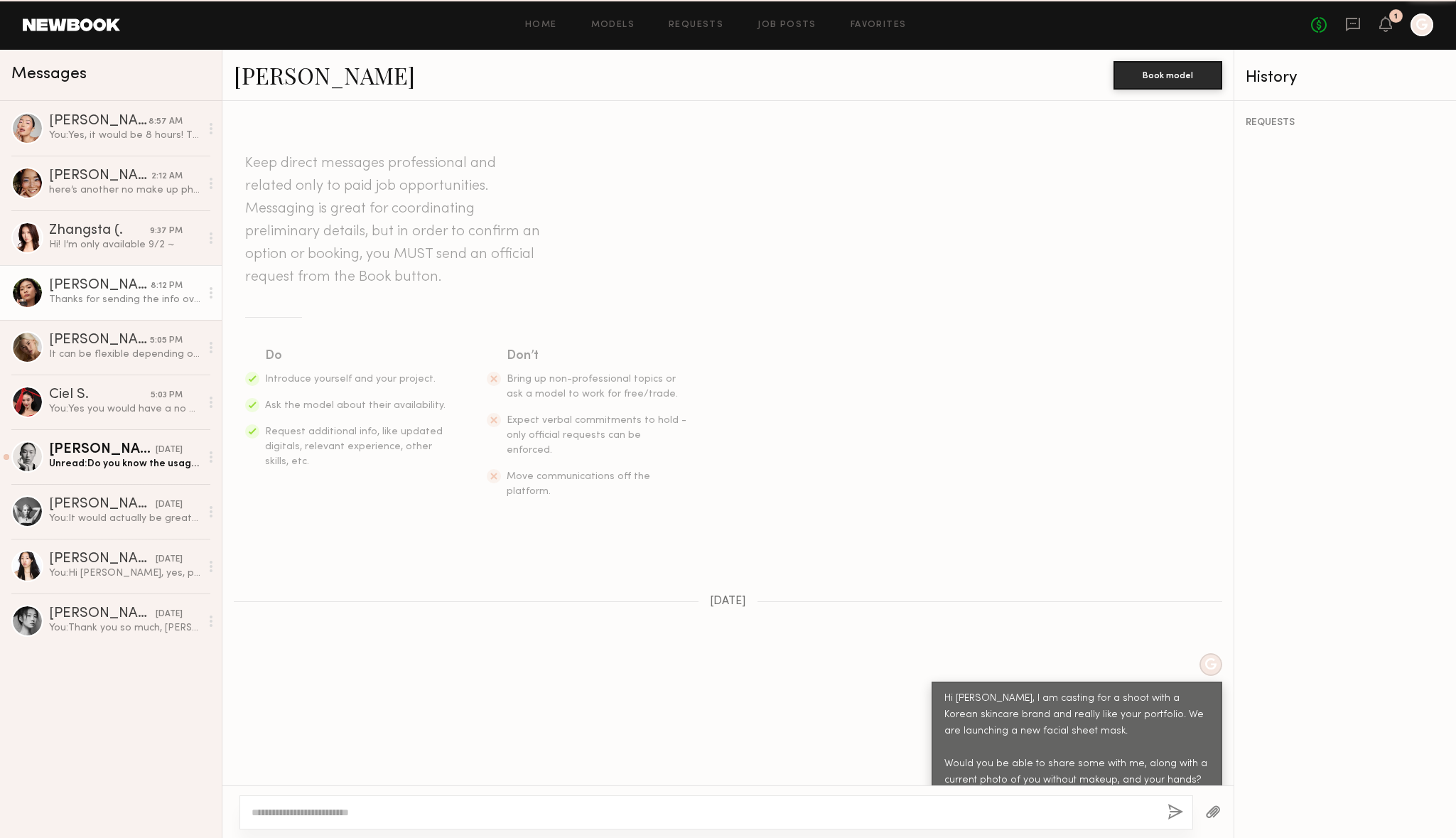
scroll to position [982, 0]
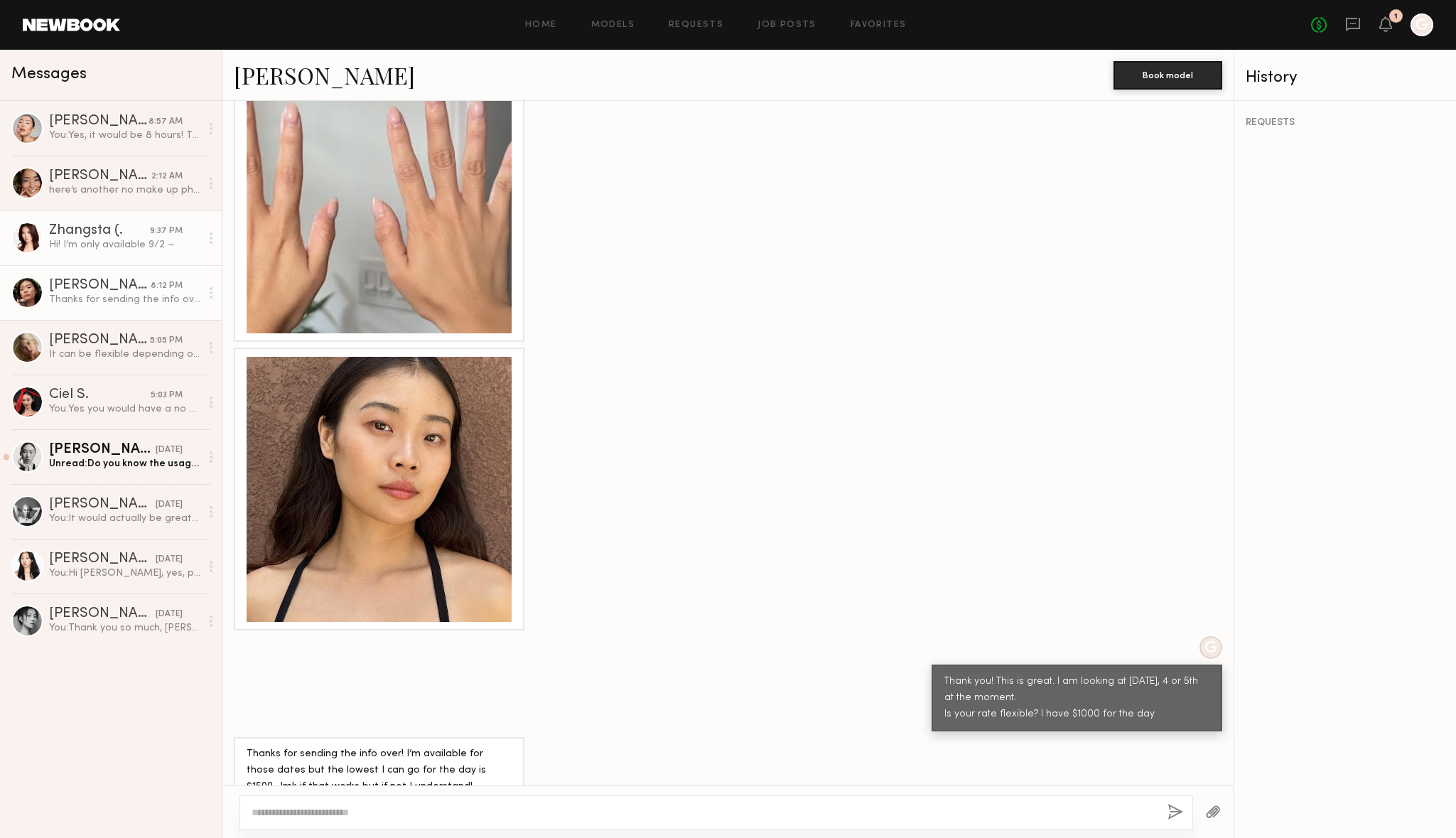
click at [102, 249] on div "Hi! I’m only available 9/2 ~" at bounding box center [124, 245] width 152 height 13
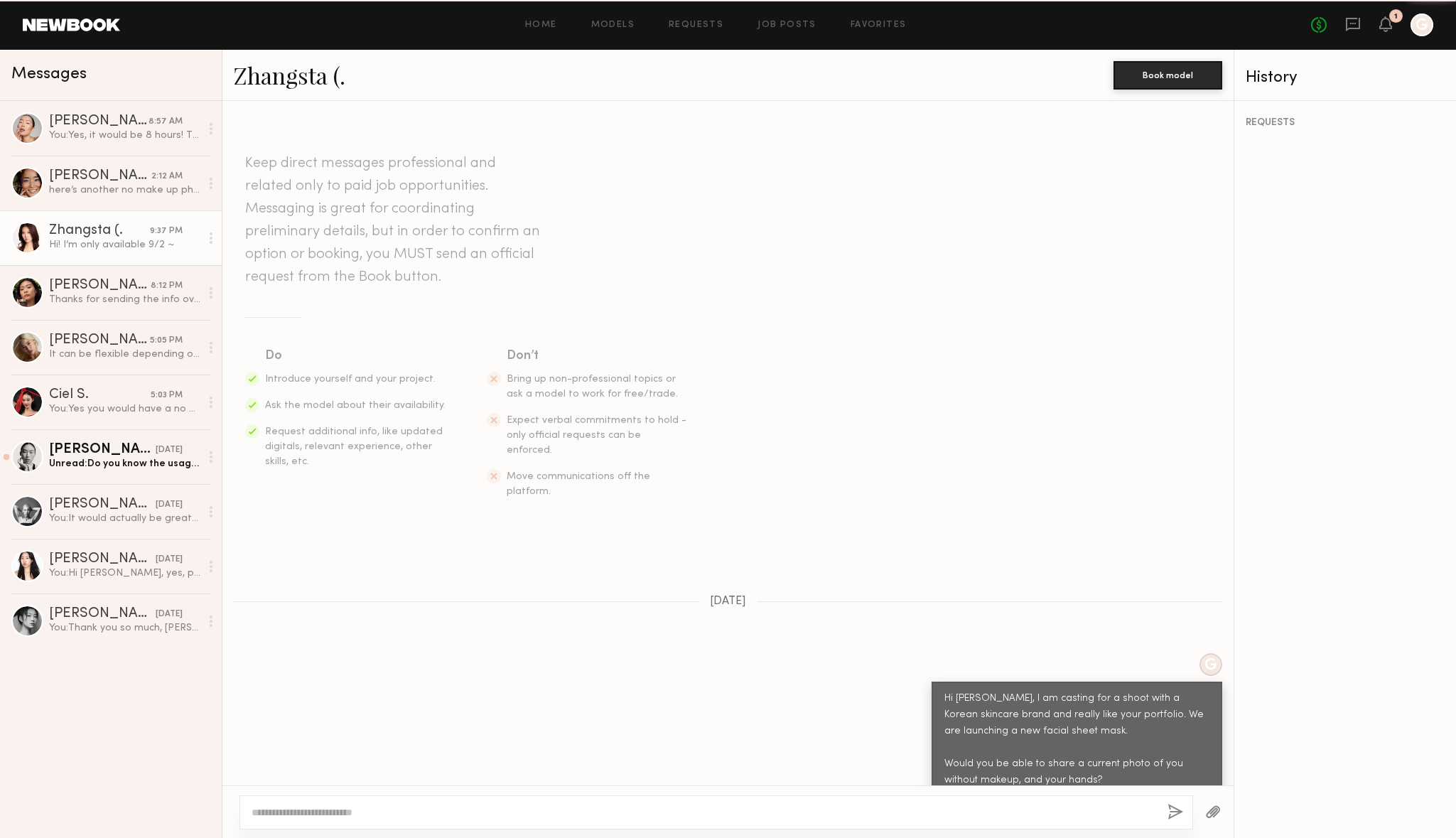
scroll to position [114, 0]
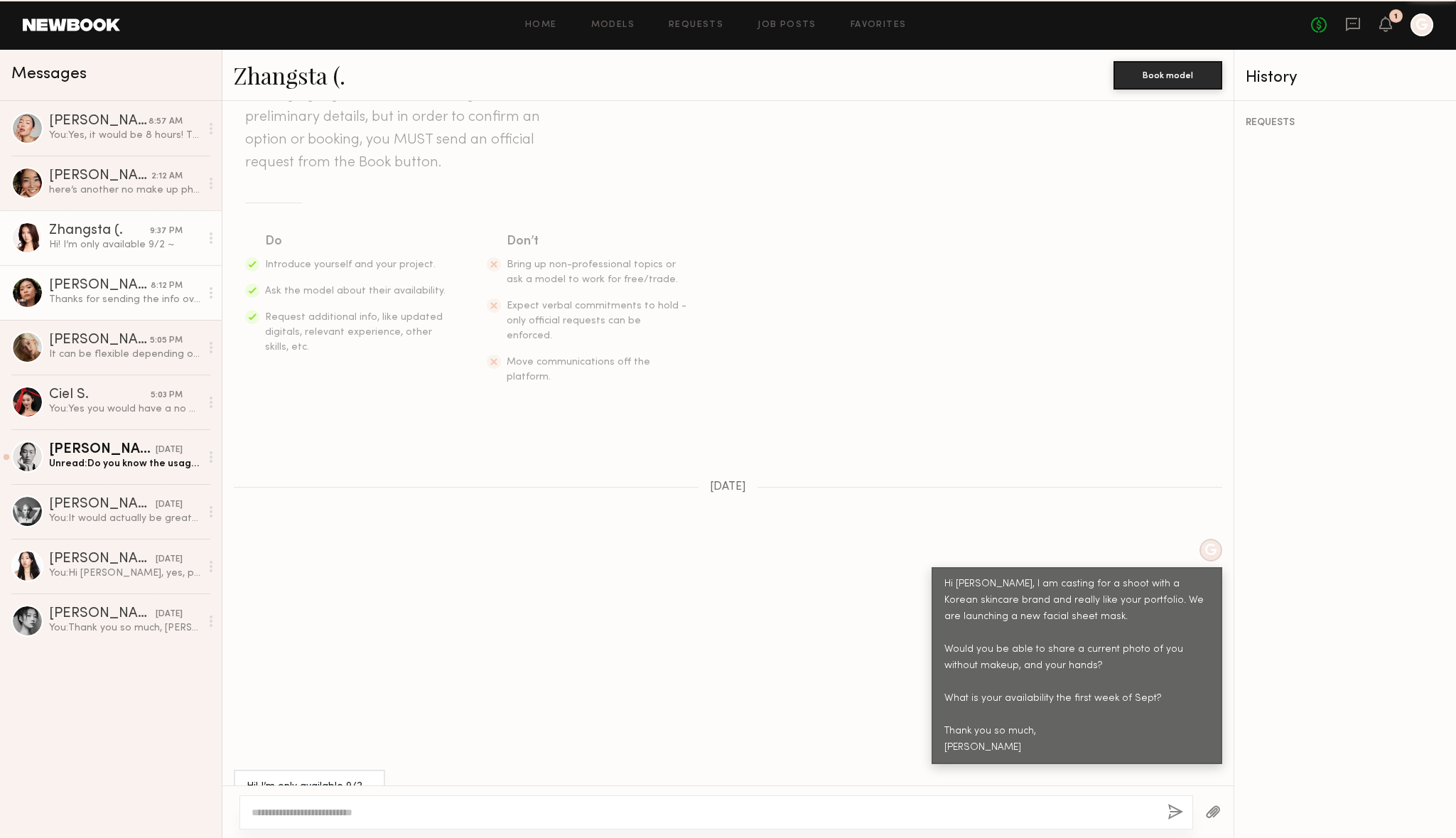
click at [90, 296] on div "Thanks for sending the info over! I’m available for those dates but the lowest …" at bounding box center [124, 299] width 152 height 13
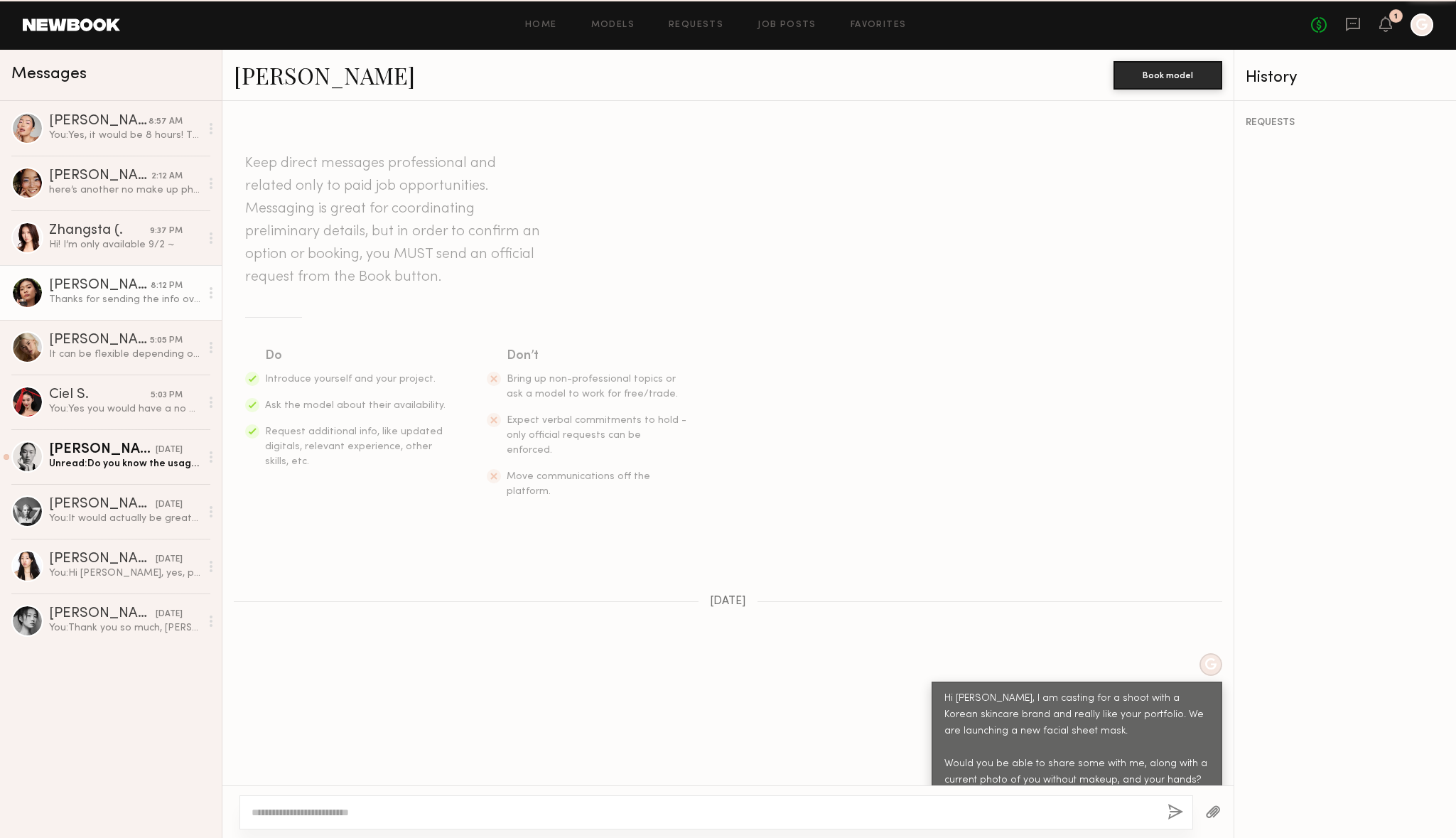
scroll to position [982, 0]
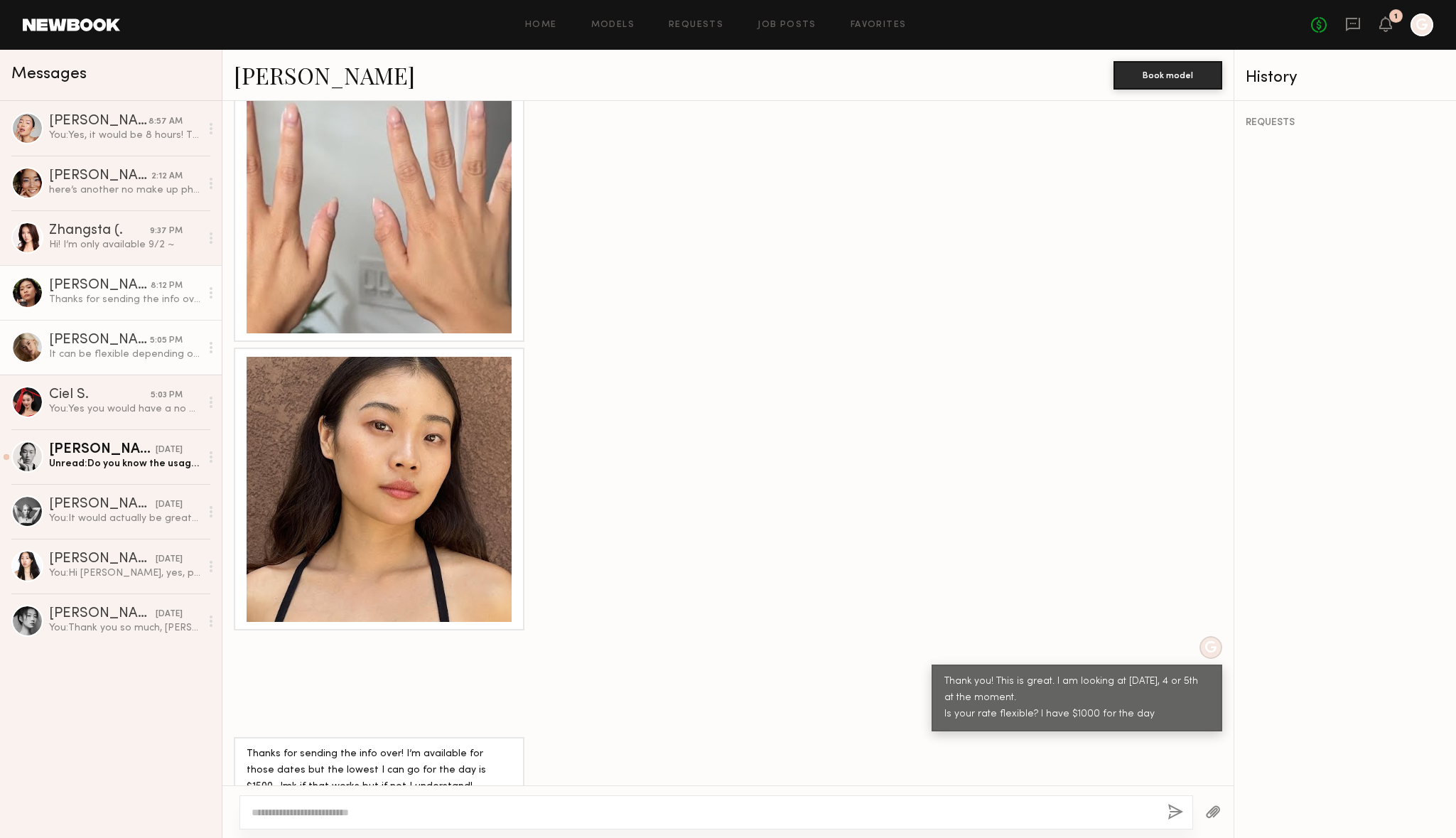
click at [86, 348] on div "It can be flexible depending on hours & usage!" at bounding box center [124, 354] width 152 height 13
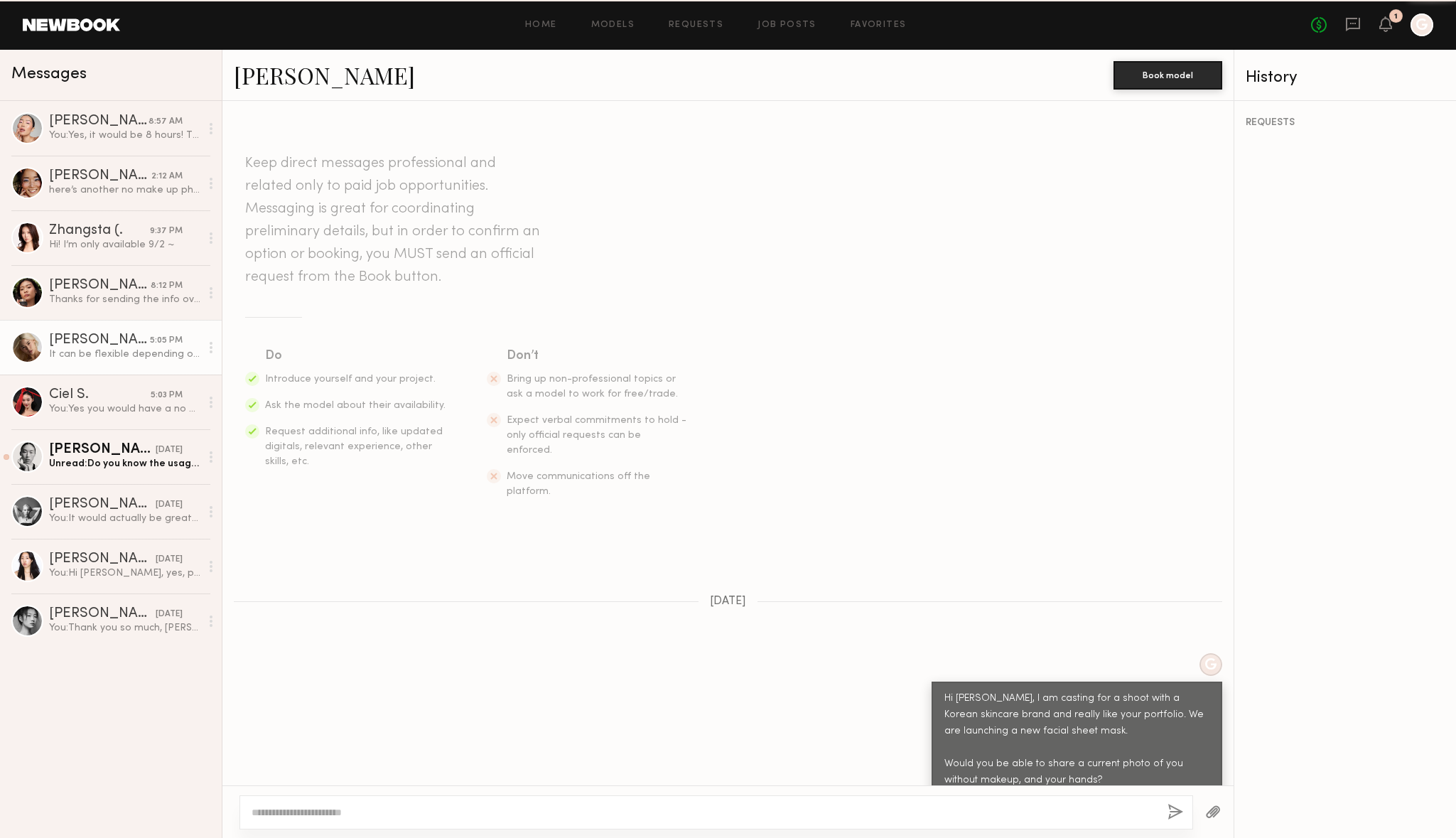
scroll to position [1315, 0]
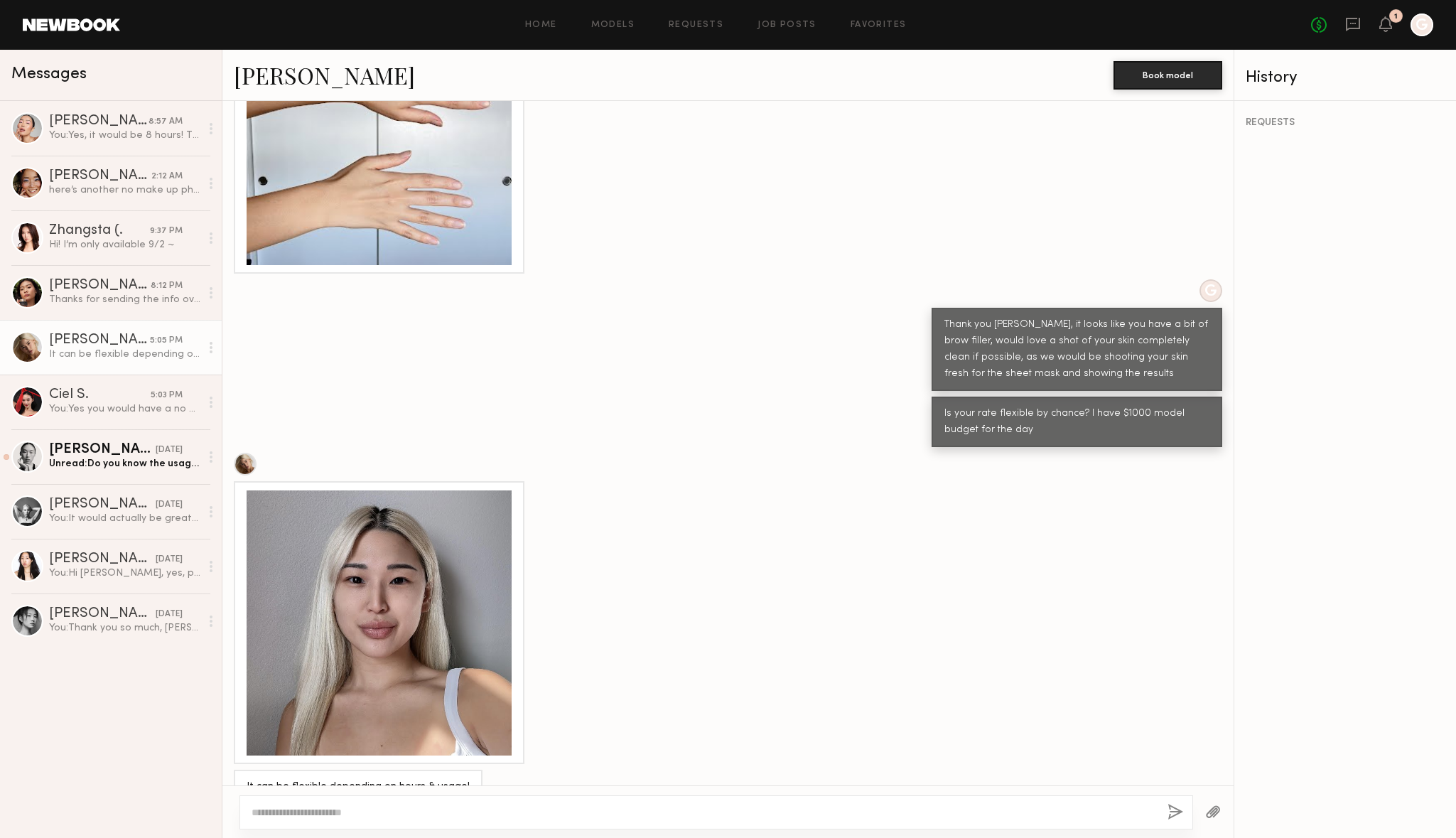
click at [437, 574] on div at bounding box center [379, 623] width 265 height 265
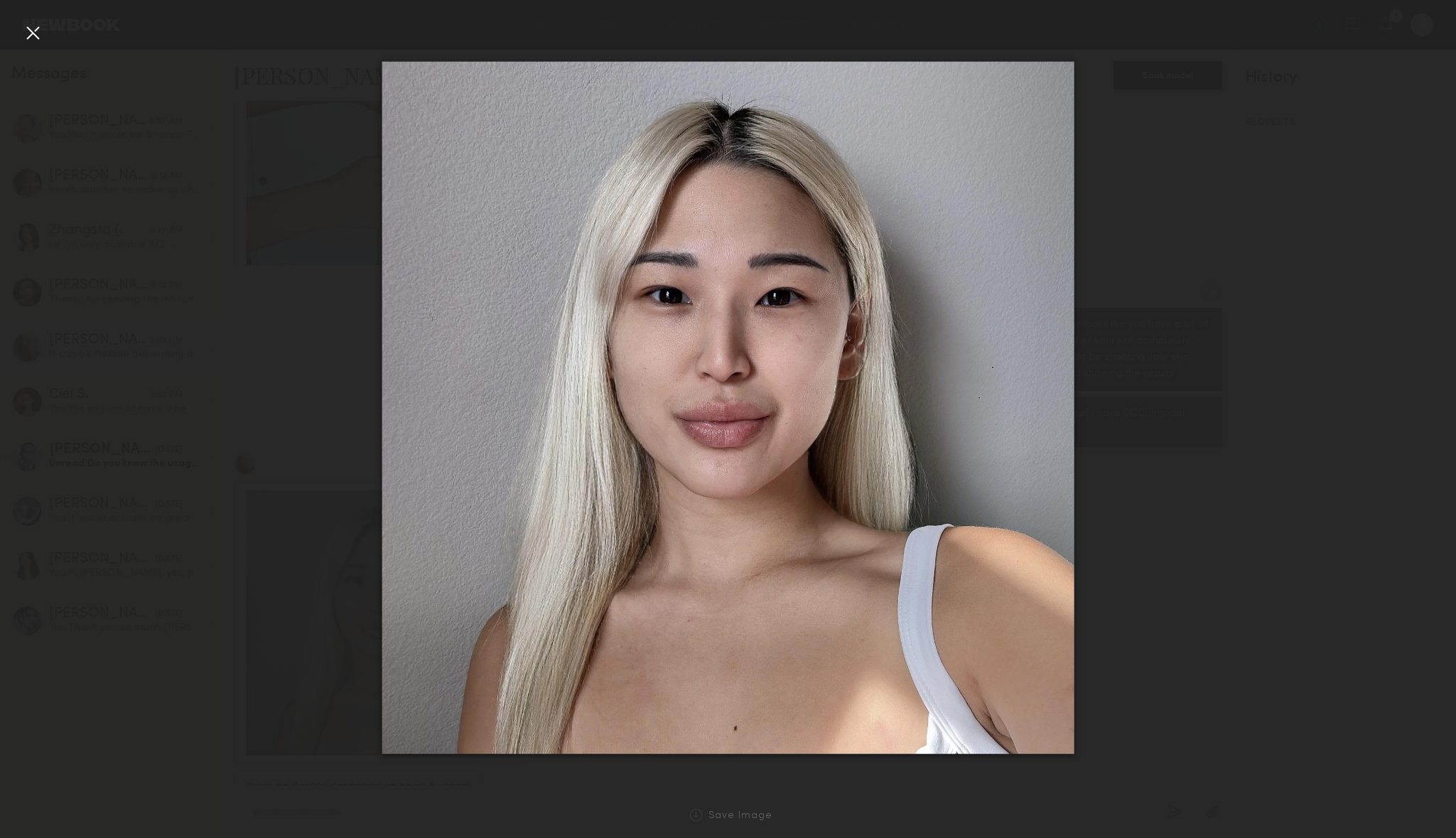
click at [29, 26] on div at bounding box center [32, 32] width 23 height 23
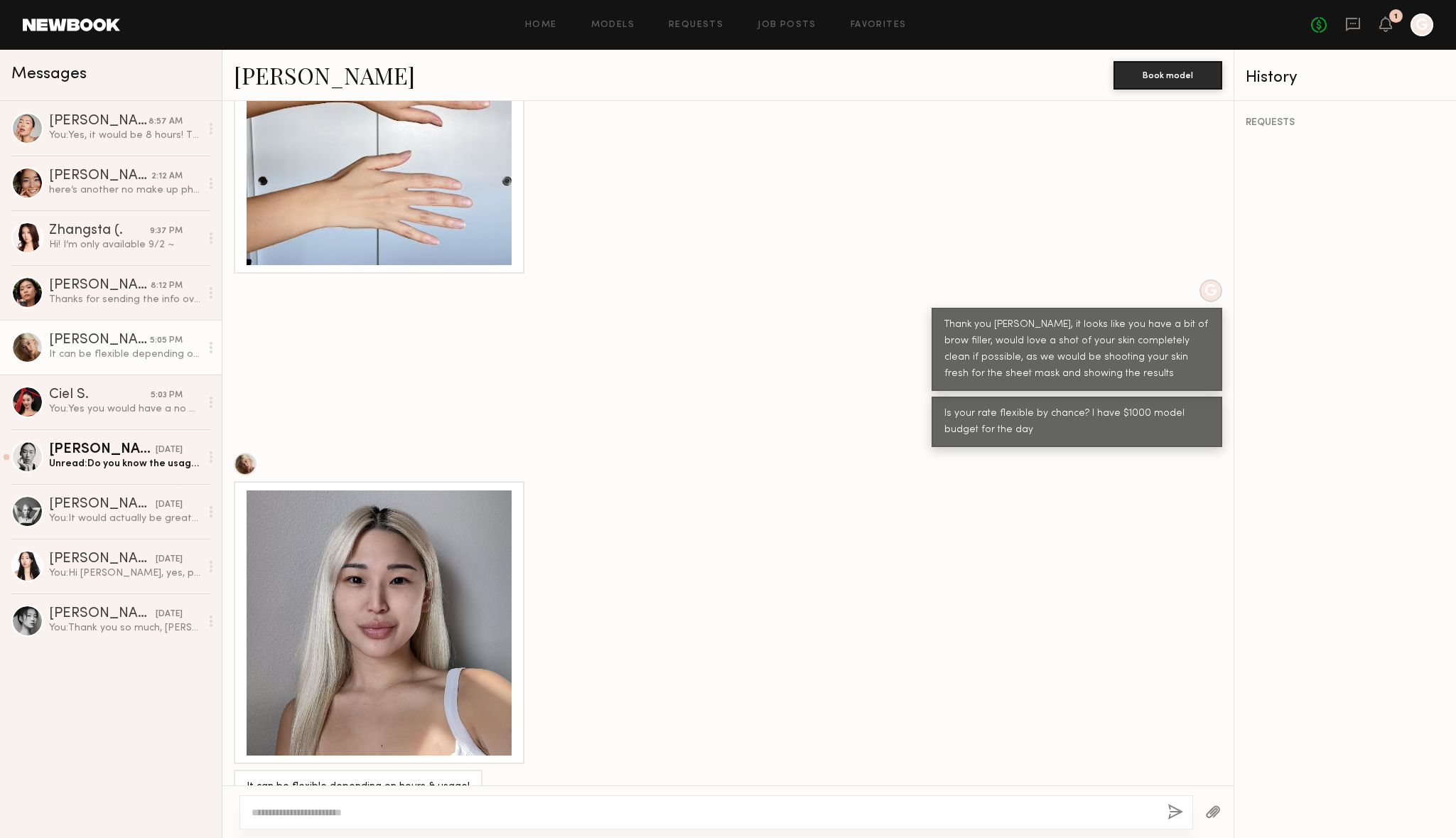
click at [399, 556] on div at bounding box center [379, 623] width 265 height 265
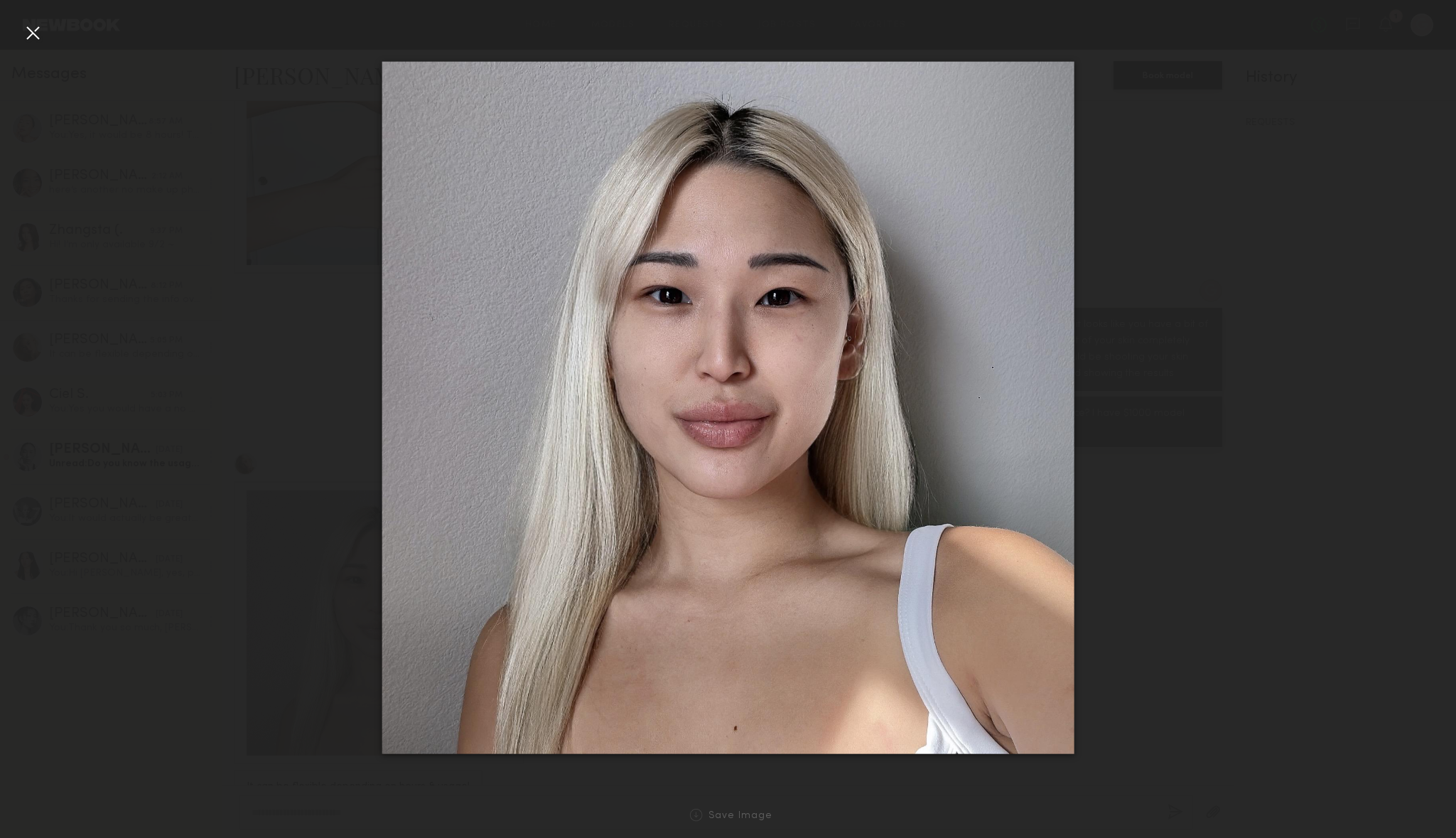
drag, startPoint x: 721, startPoint y: 333, endPoint x: 478, endPoint y: 21, distance: 395.5
click at [0, 0] on nb-gallery-light "Save Image" at bounding box center [728, 419] width 1456 height 838
click at [21, 33] on div at bounding box center [32, 32] width 23 height 23
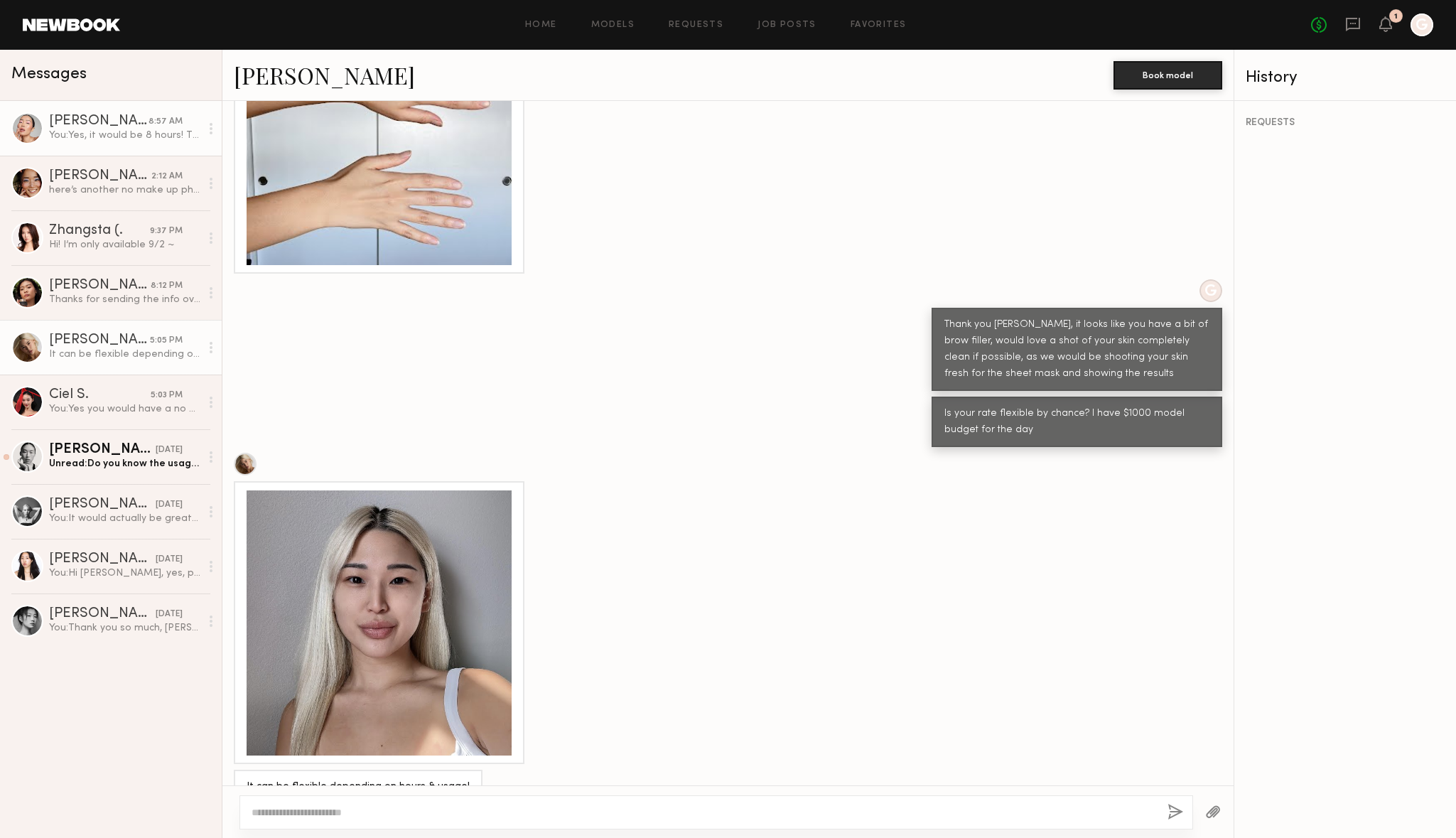
click at [85, 122] on div "[PERSON_NAME]" at bounding box center [98, 121] width 100 height 14
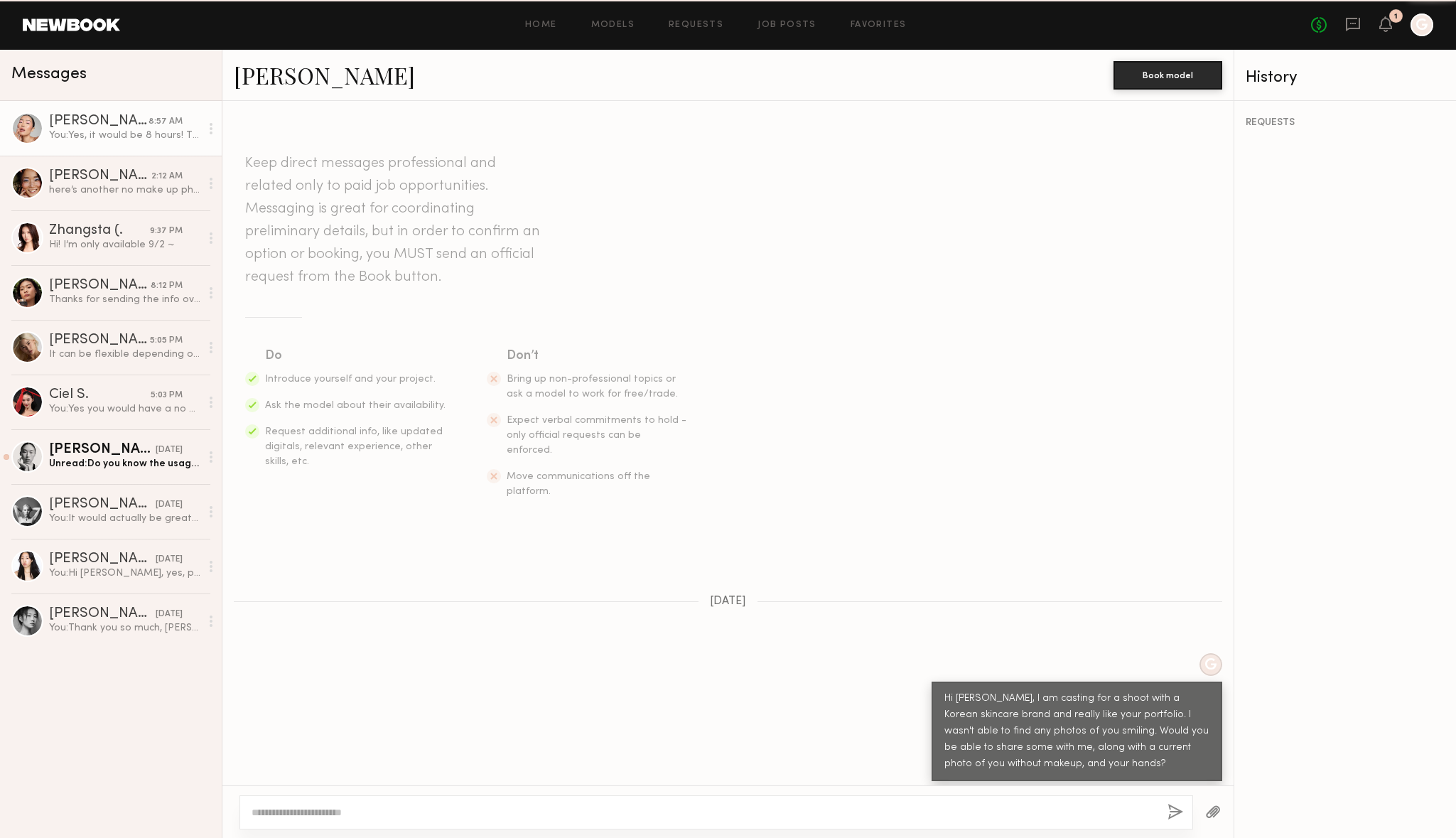
scroll to position [1197, 0]
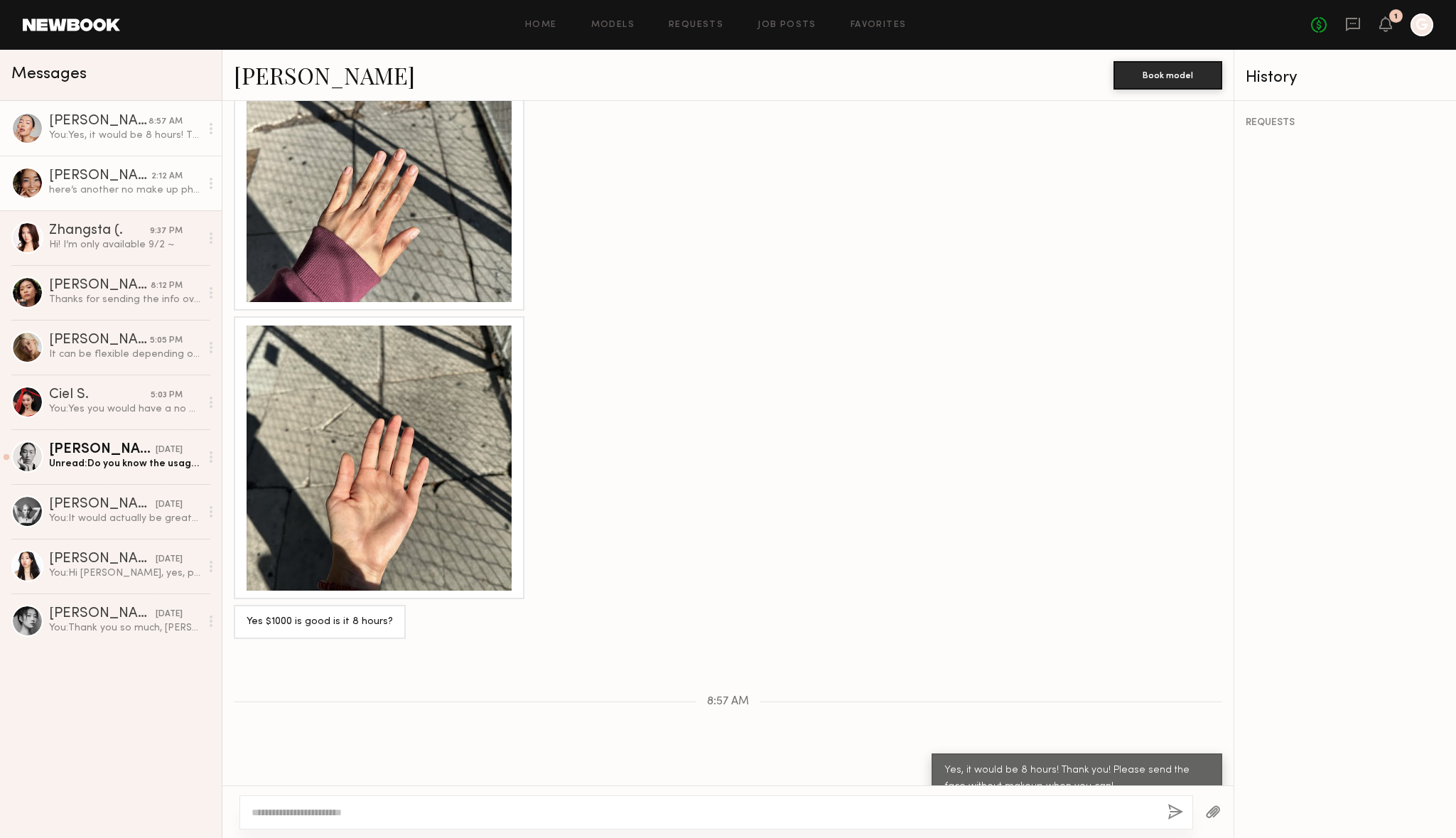
click at [111, 199] on link "[PERSON_NAME] 2:12 AM here’s another no make up photo taken in better day light" at bounding box center [111, 183] width 222 height 54
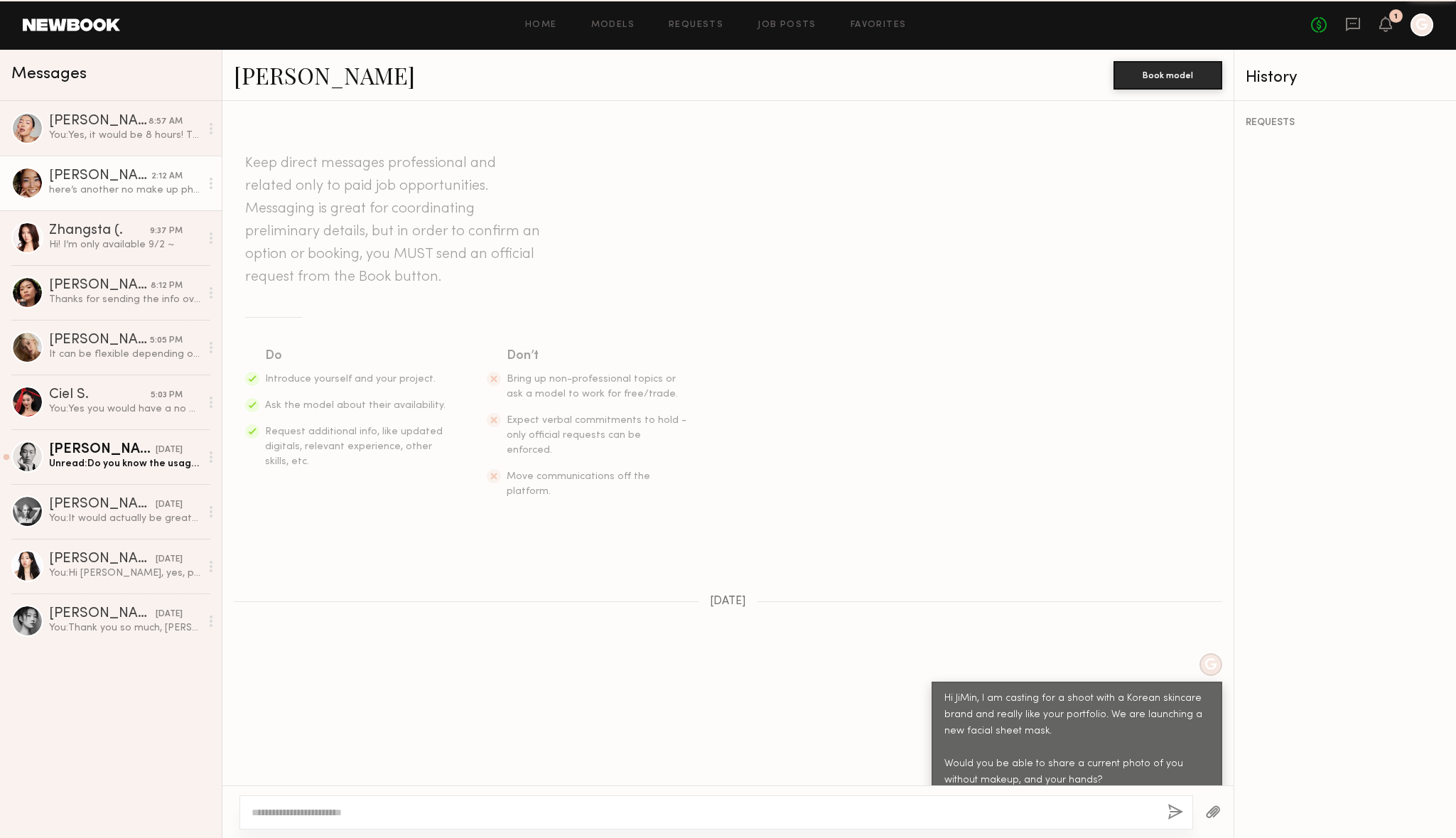
scroll to position [1533, 0]
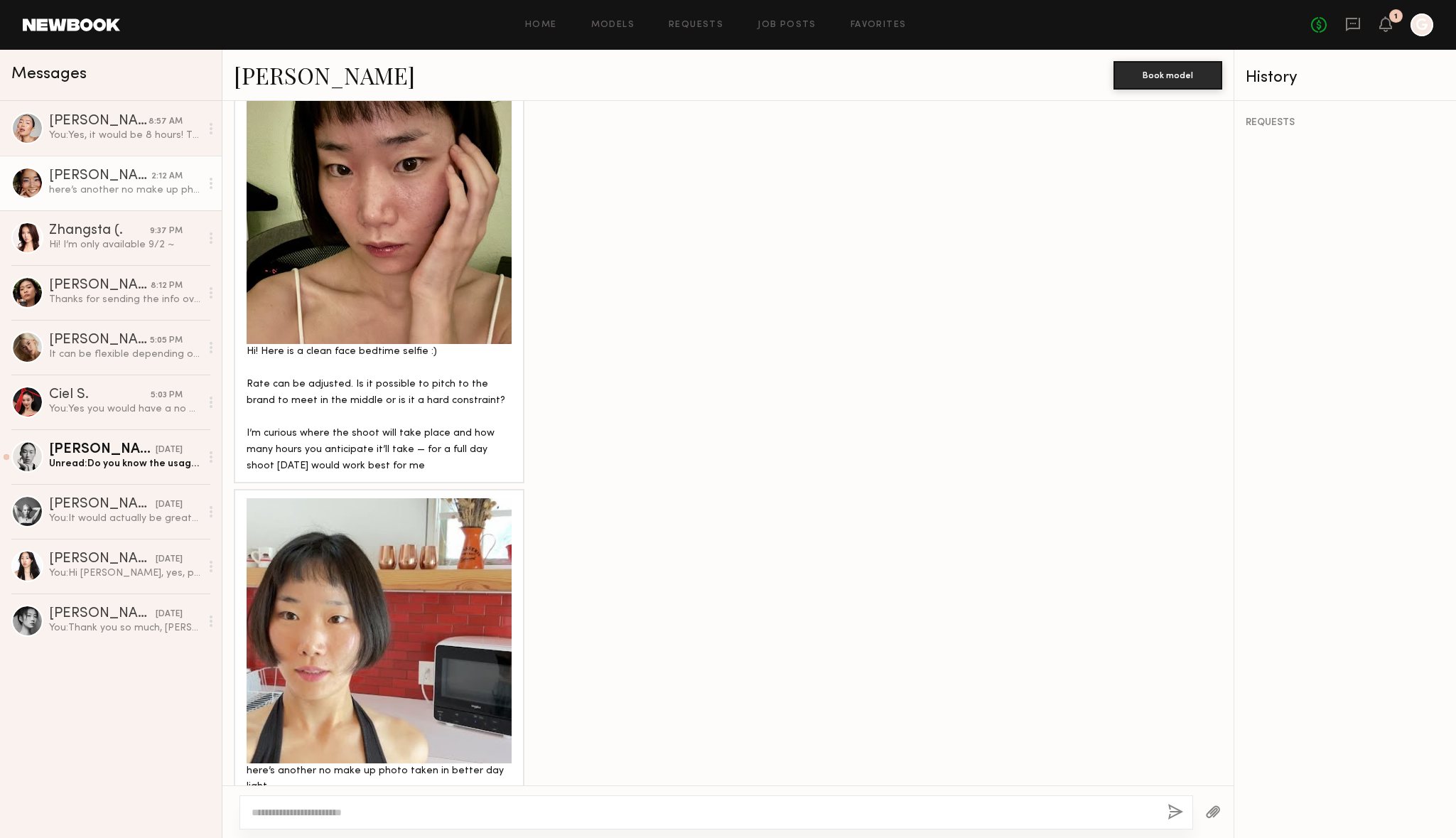
click at [362, 216] on div at bounding box center [379, 211] width 265 height 265
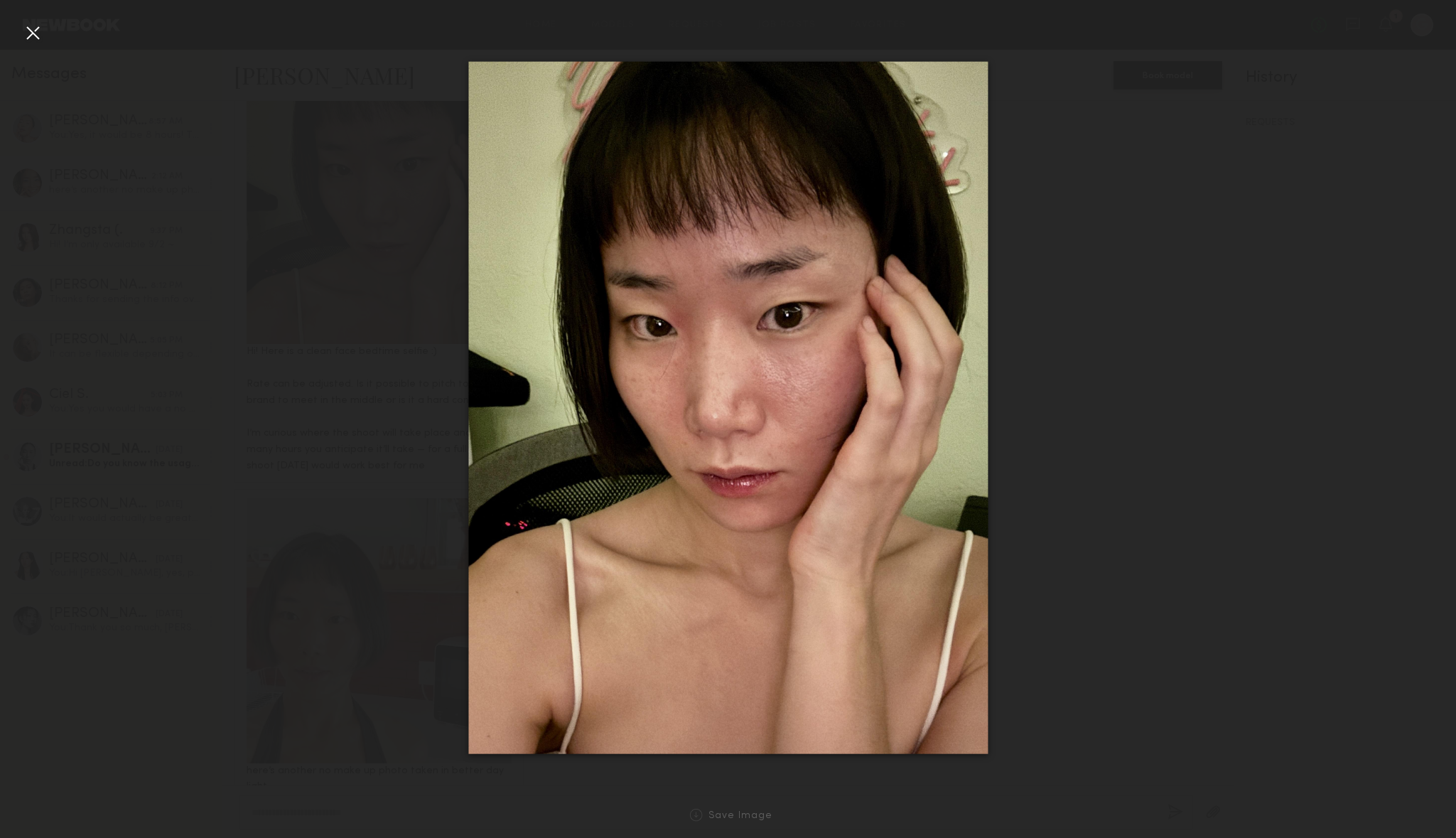
click at [25, 35] on div at bounding box center [32, 32] width 23 height 23
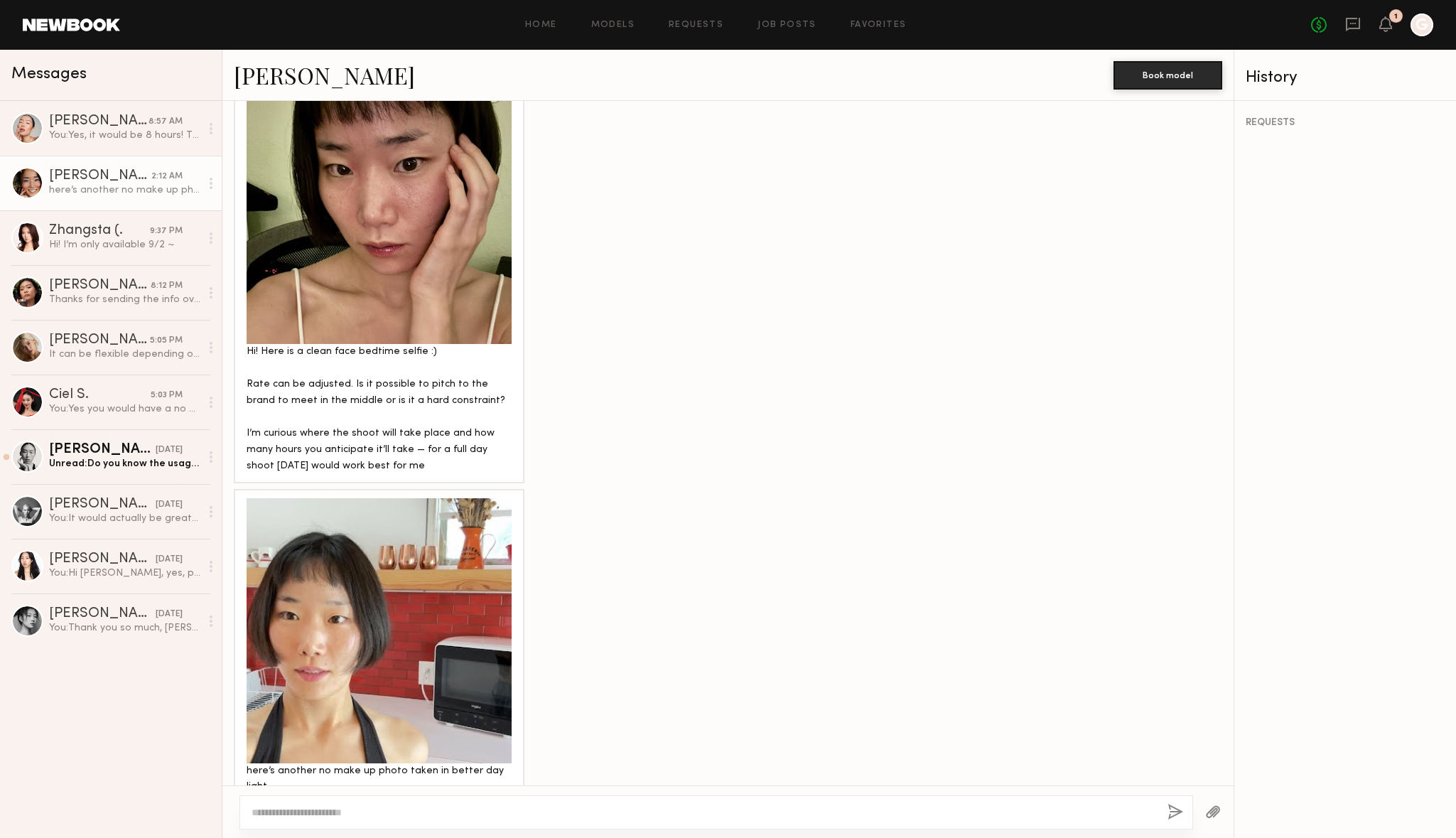
click at [410, 628] on div at bounding box center [379, 630] width 265 height 265
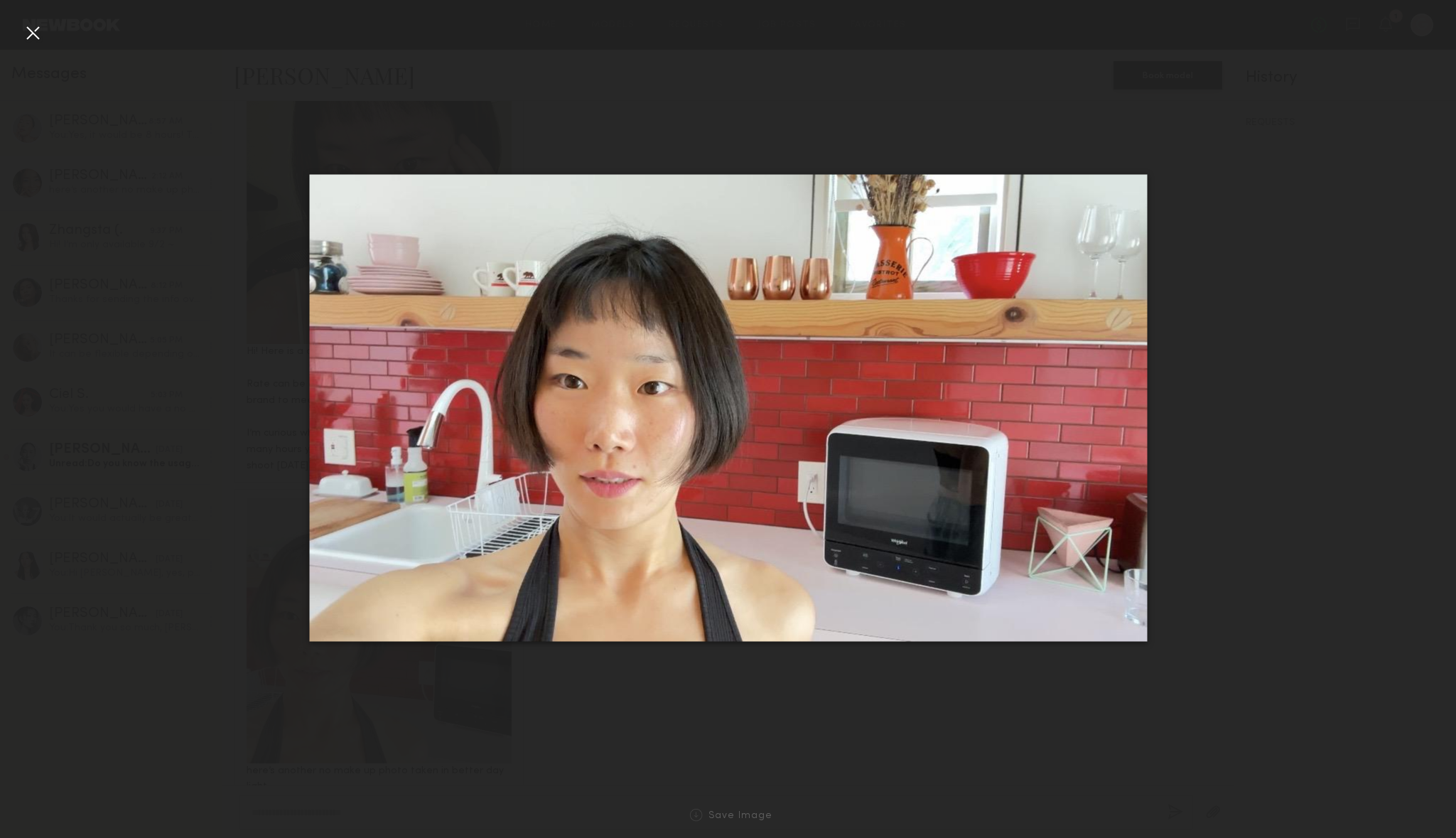
drag, startPoint x: 615, startPoint y: 377, endPoint x: 419, endPoint y: 3, distance: 422.2
click at [0, 0] on nb-gallery-light "Save Image" at bounding box center [728, 419] width 1456 height 838
click at [24, 26] on div at bounding box center [32, 32] width 23 height 23
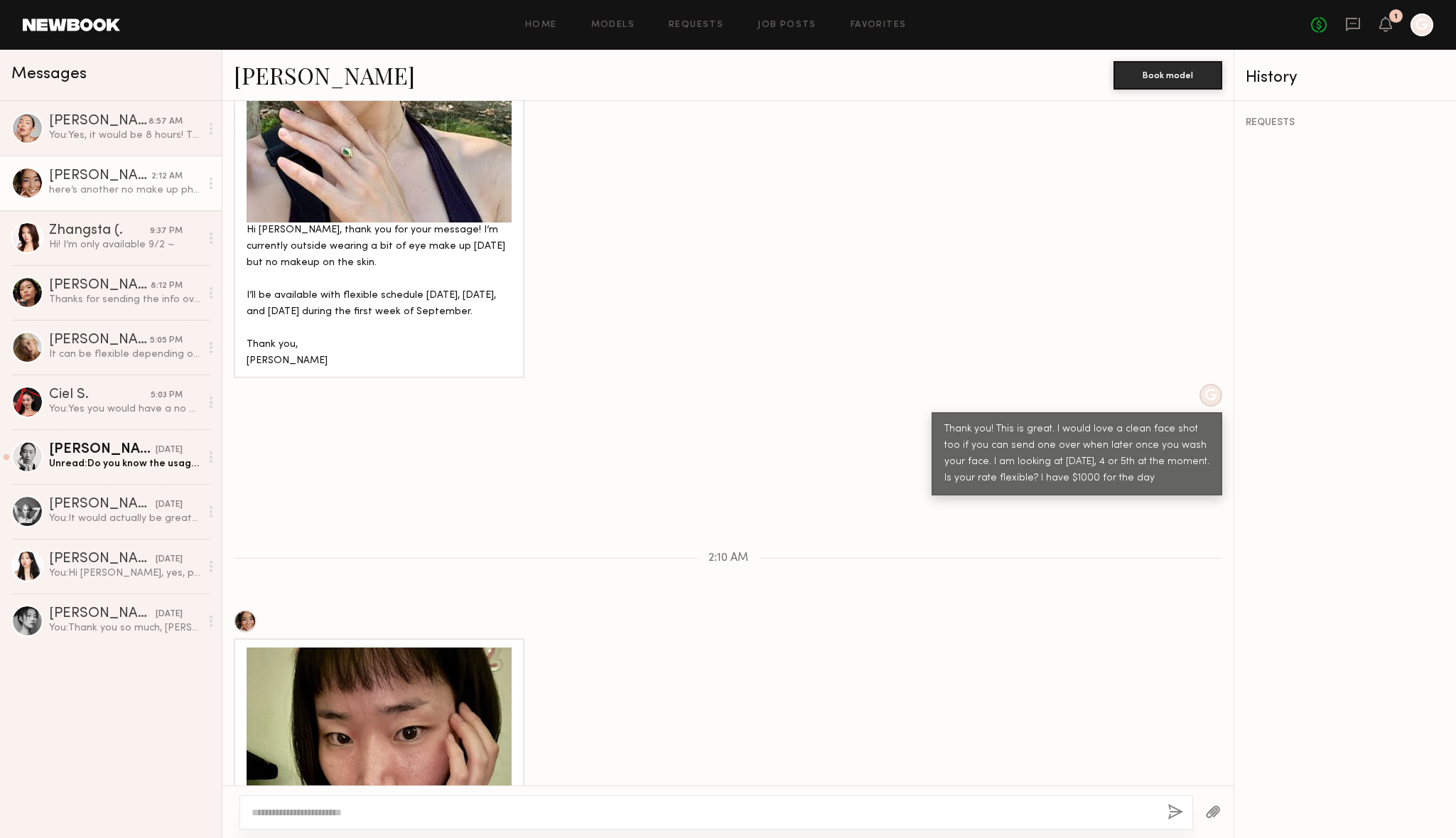
scroll to position [656, 0]
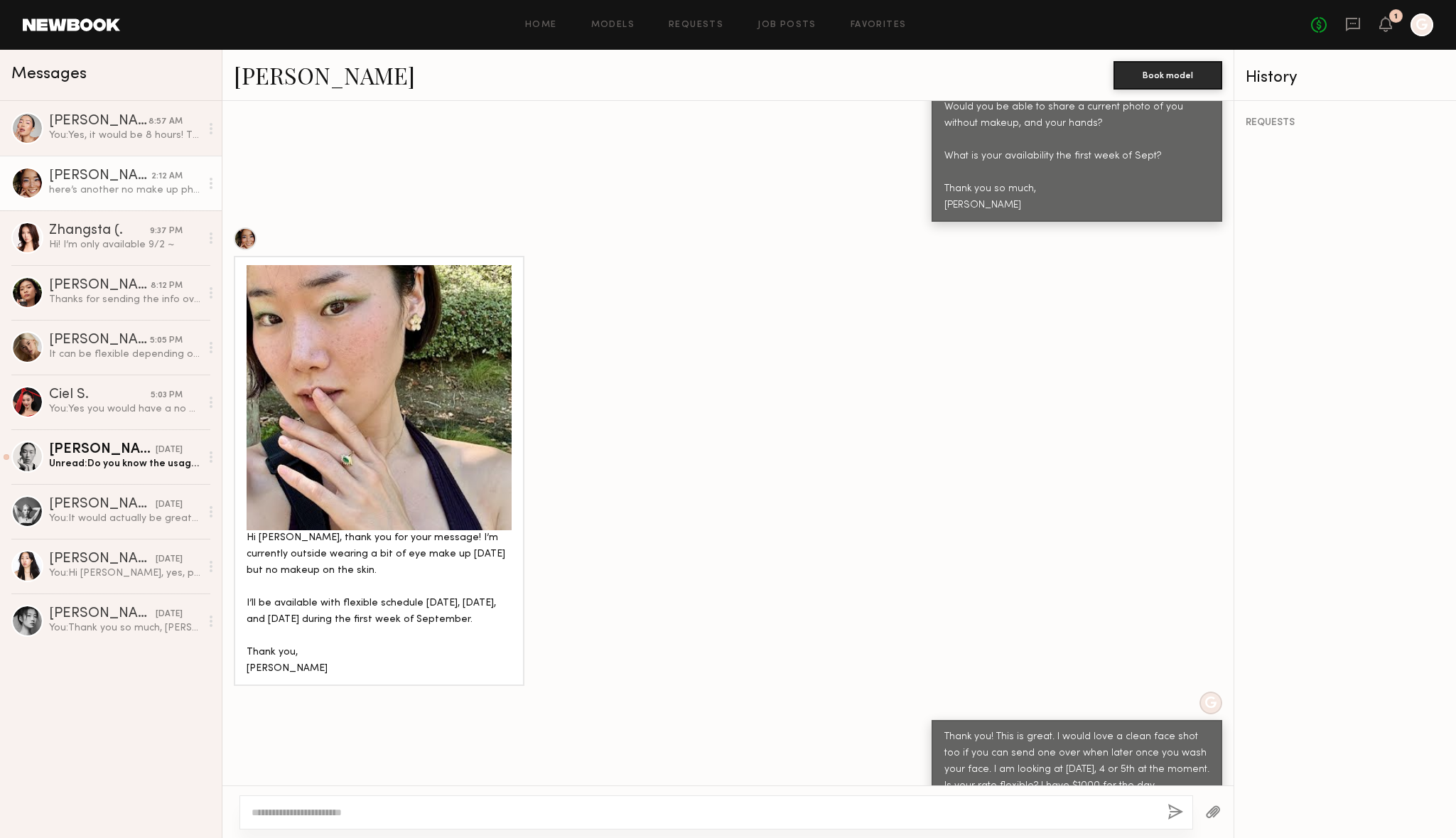
click at [387, 373] on div at bounding box center [379, 397] width 265 height 265
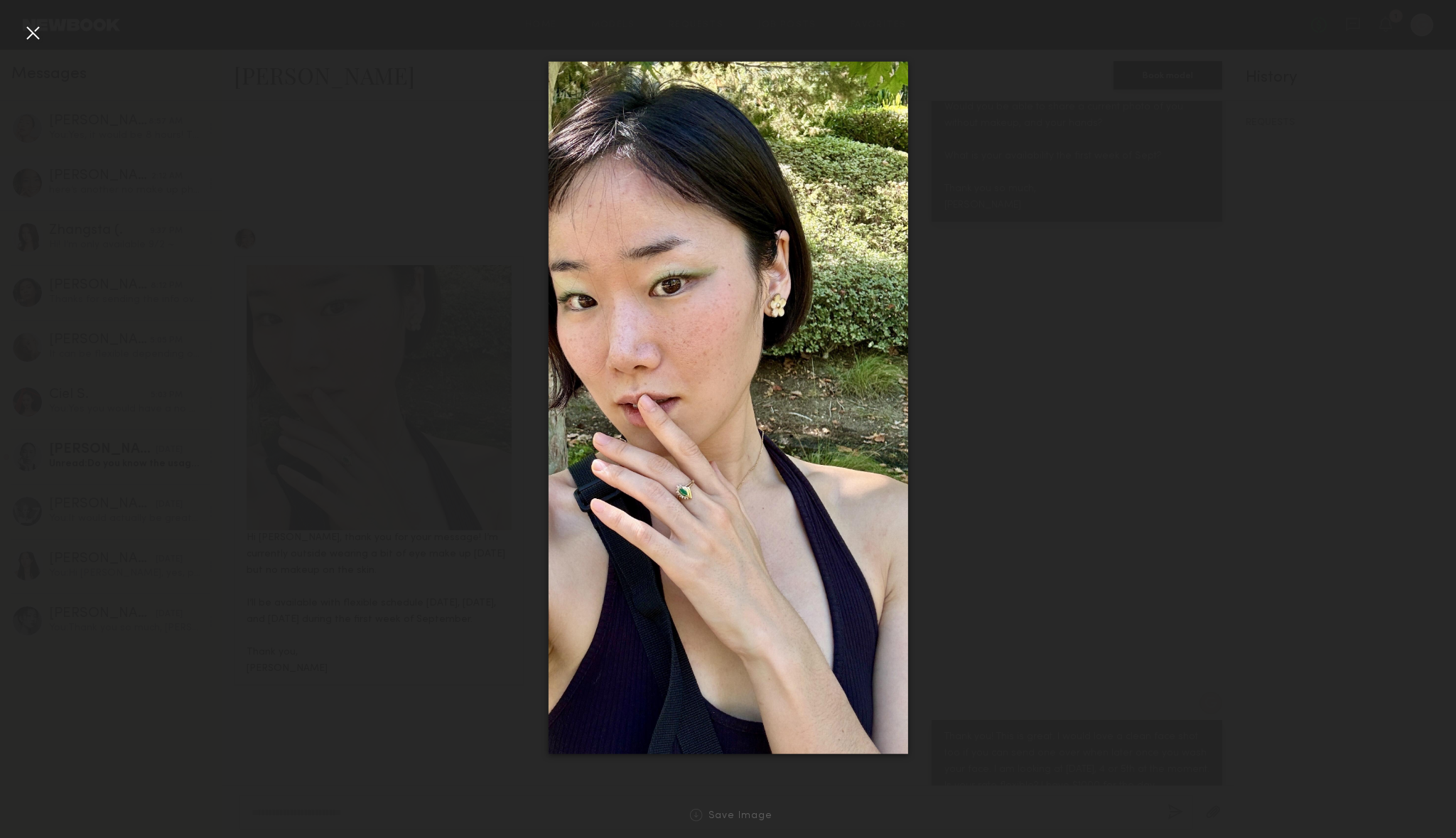
click at [1032, 207] on div at bounding box center [728, 407] width 1456 height 769
click at [1065, 85] on div at bounding box center [728, 407] width 1456 height 769
click at [1038, 297] on div at bounding box center [728, 407] width 1456 height 769
click at [37, 38] on div at bounding box center [32, 32] width 23 height 23
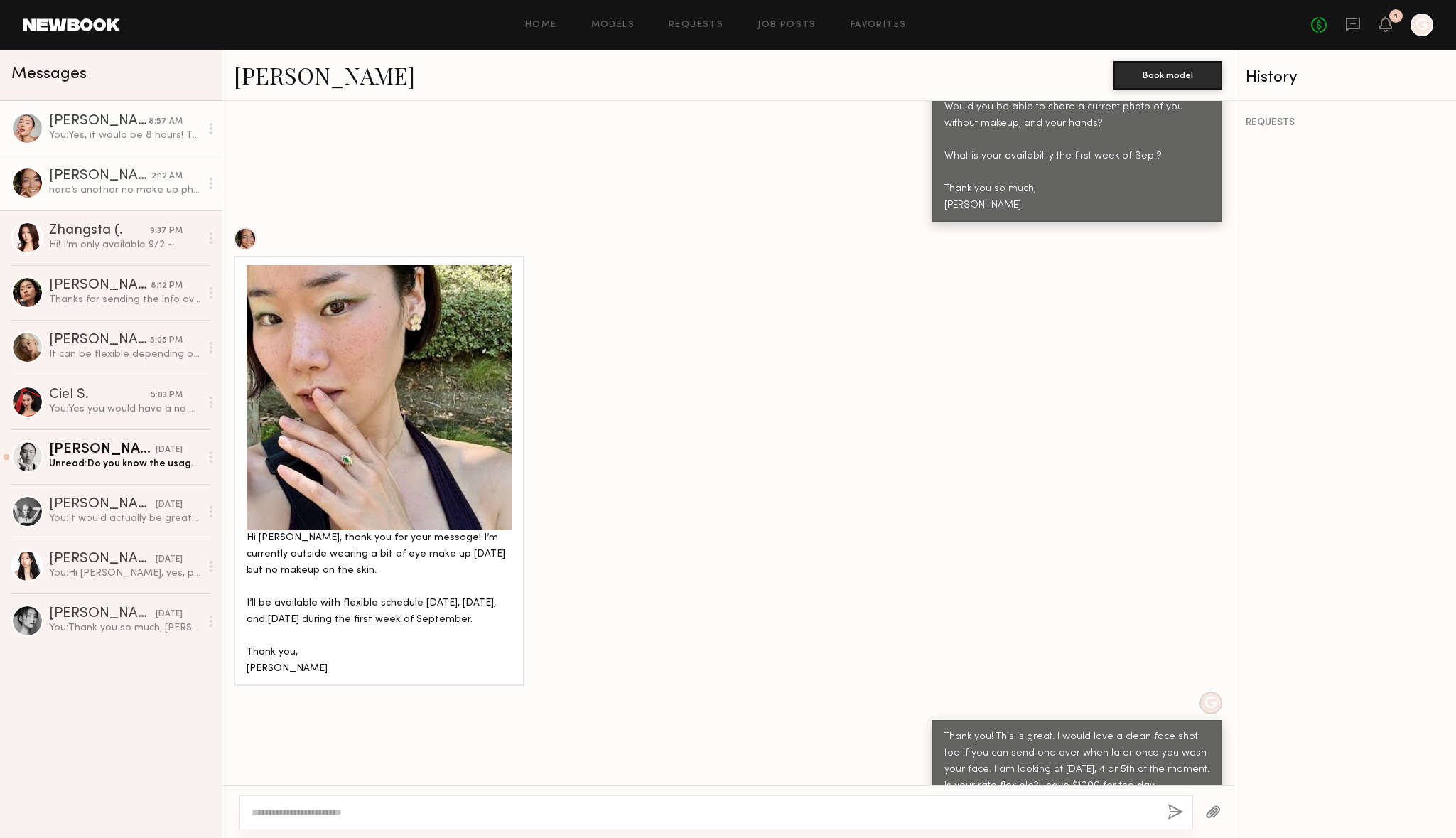
click at [119, 137] on div "You: Yes, it would be 8 hours! Thank you! Please send the face without makeup w…" at bounding box center [124, 135] width 152 height 13
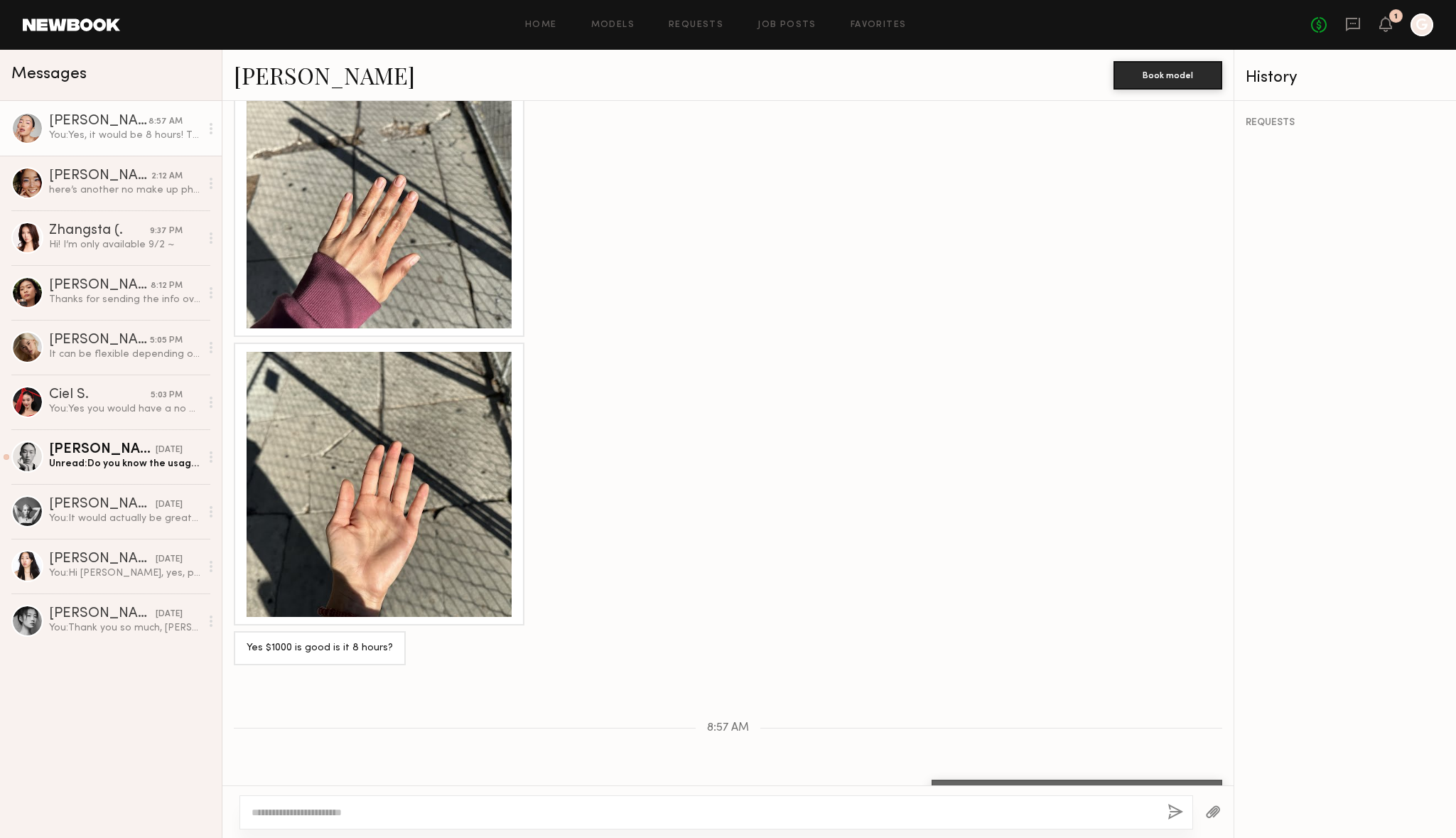
scroll to position [1197, 0]
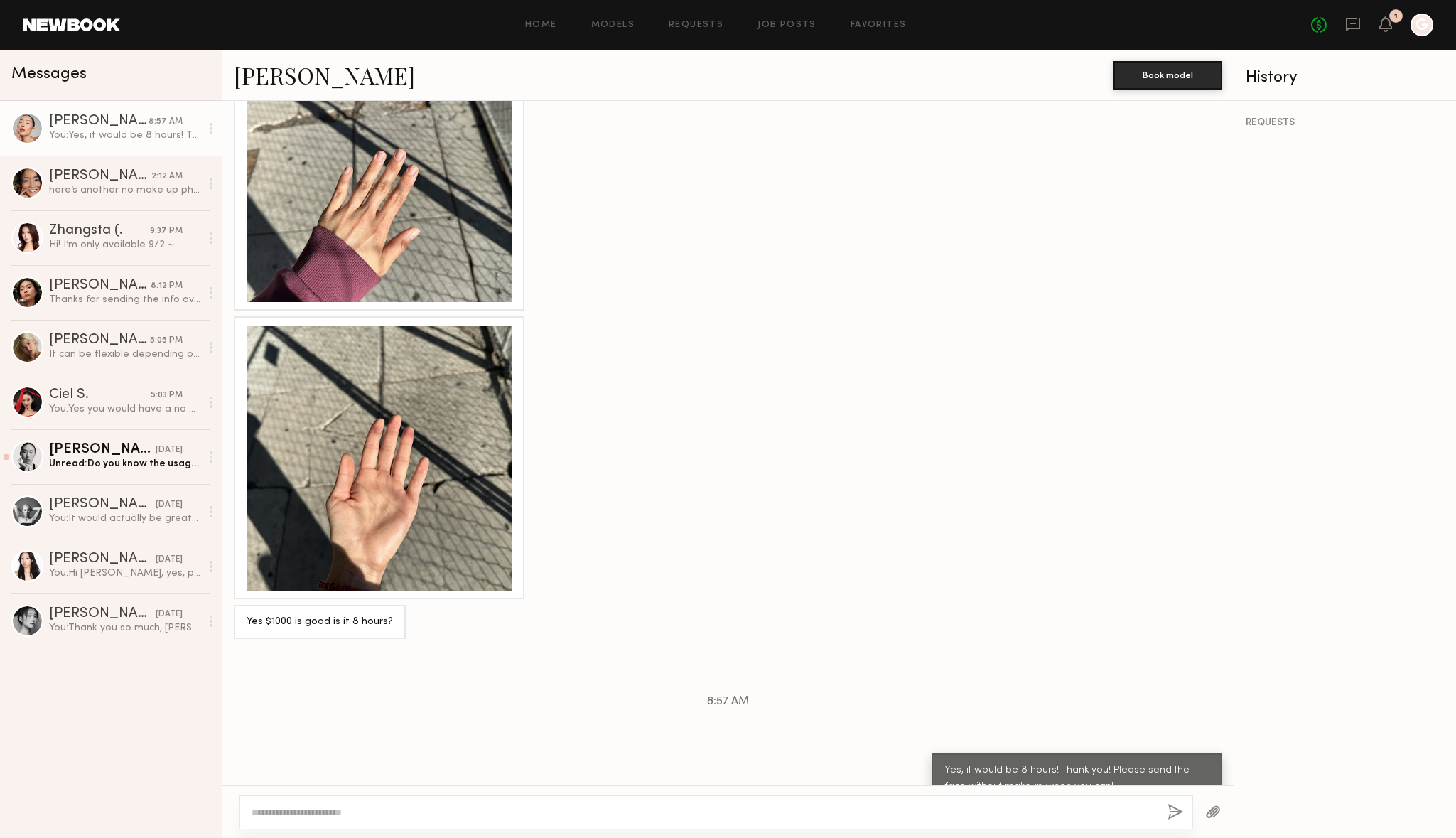
click at [376, 184] on div at bounding box center [379, 169] width 265 height 265
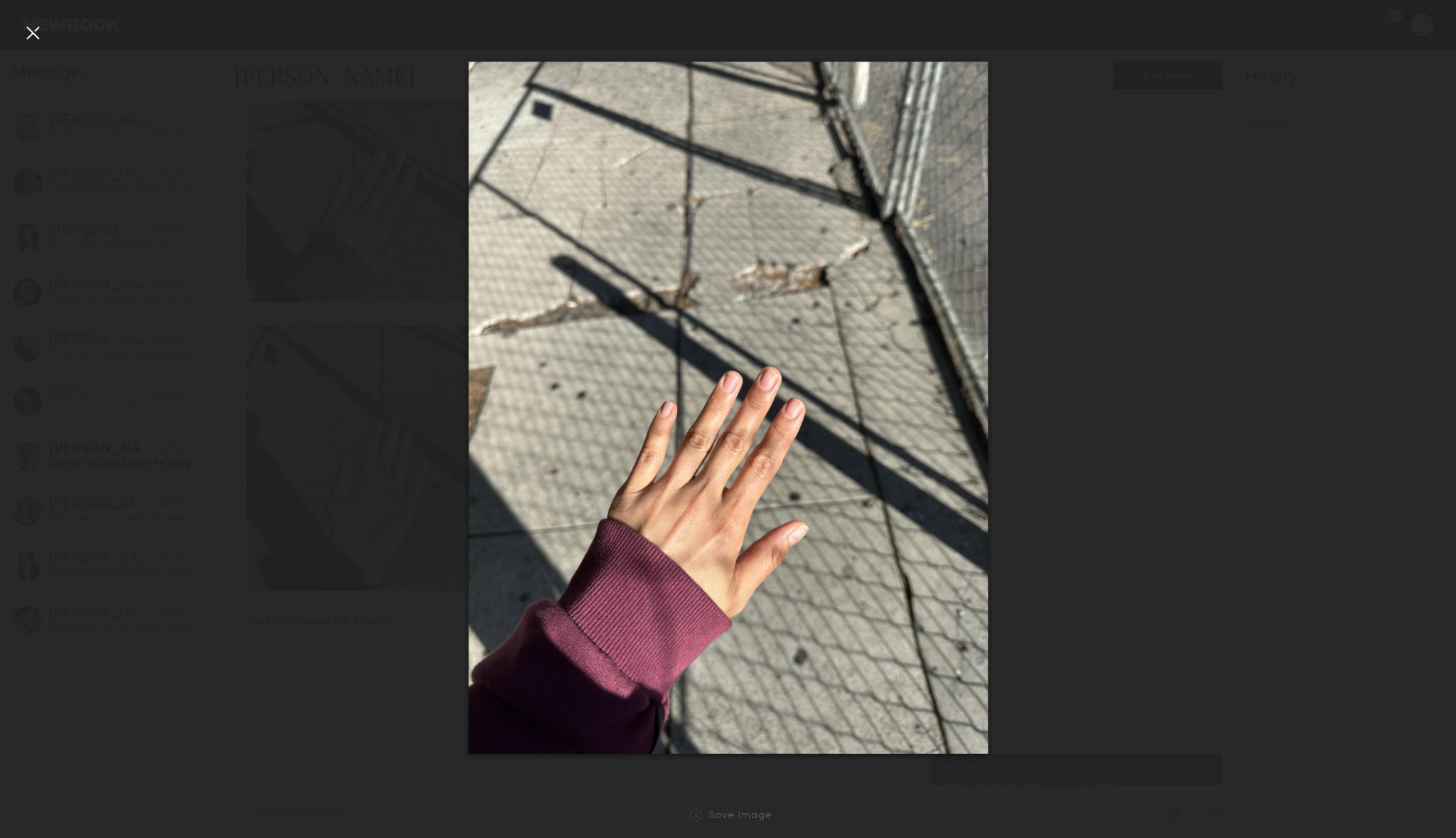
click at [0, 0] on nb-gallery-light "Save Image" at bounding box center [728, 419] width 1456 height 838
click at [1216, 334] on div at bounding box center [728, 407] width 1456 height 769
click at [23, 37] on div at bounding box center [32, 32] width 23 height 23
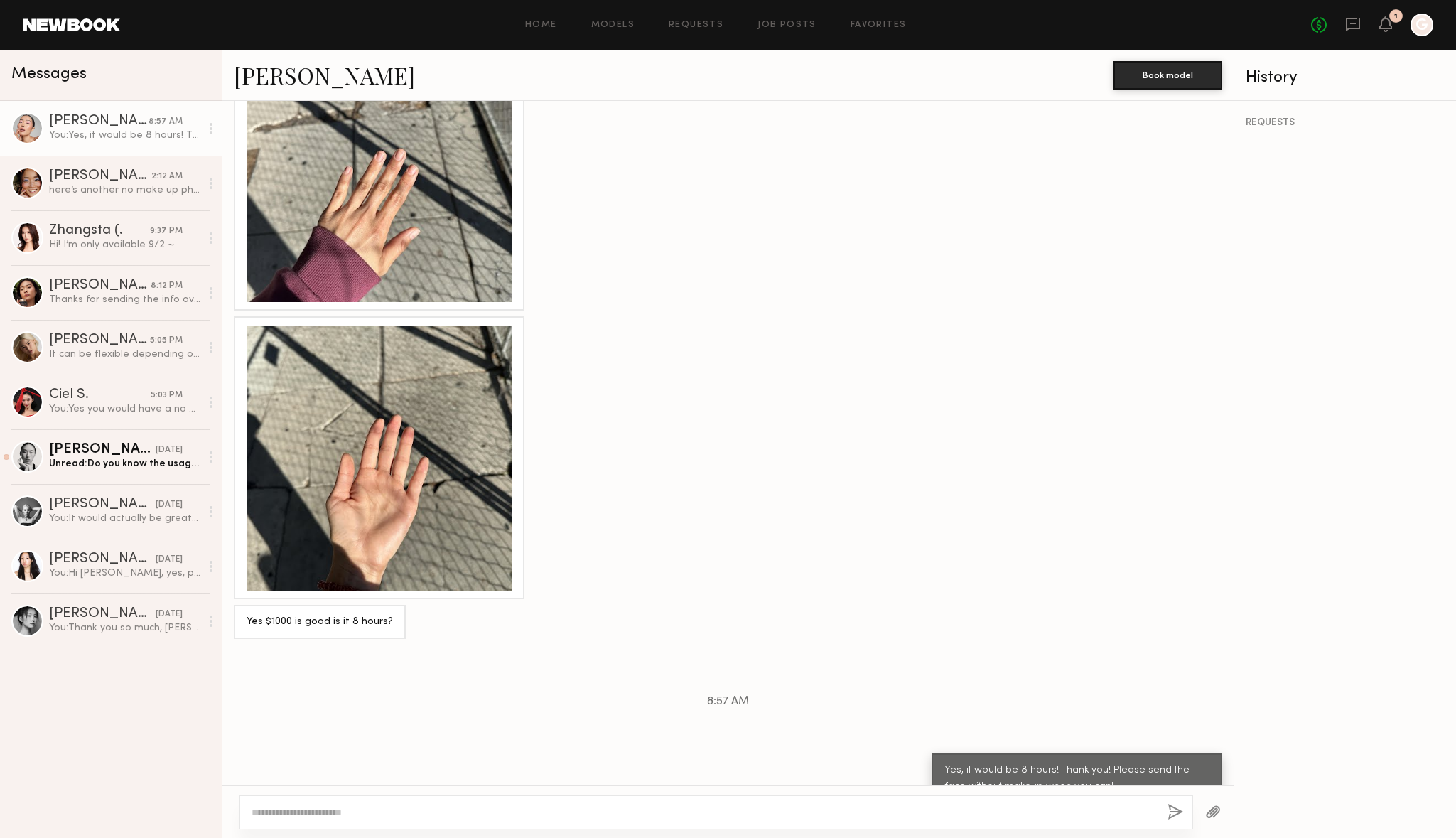
click at [422, 385] on div at bounding box center [379, 458] width 265 height 265
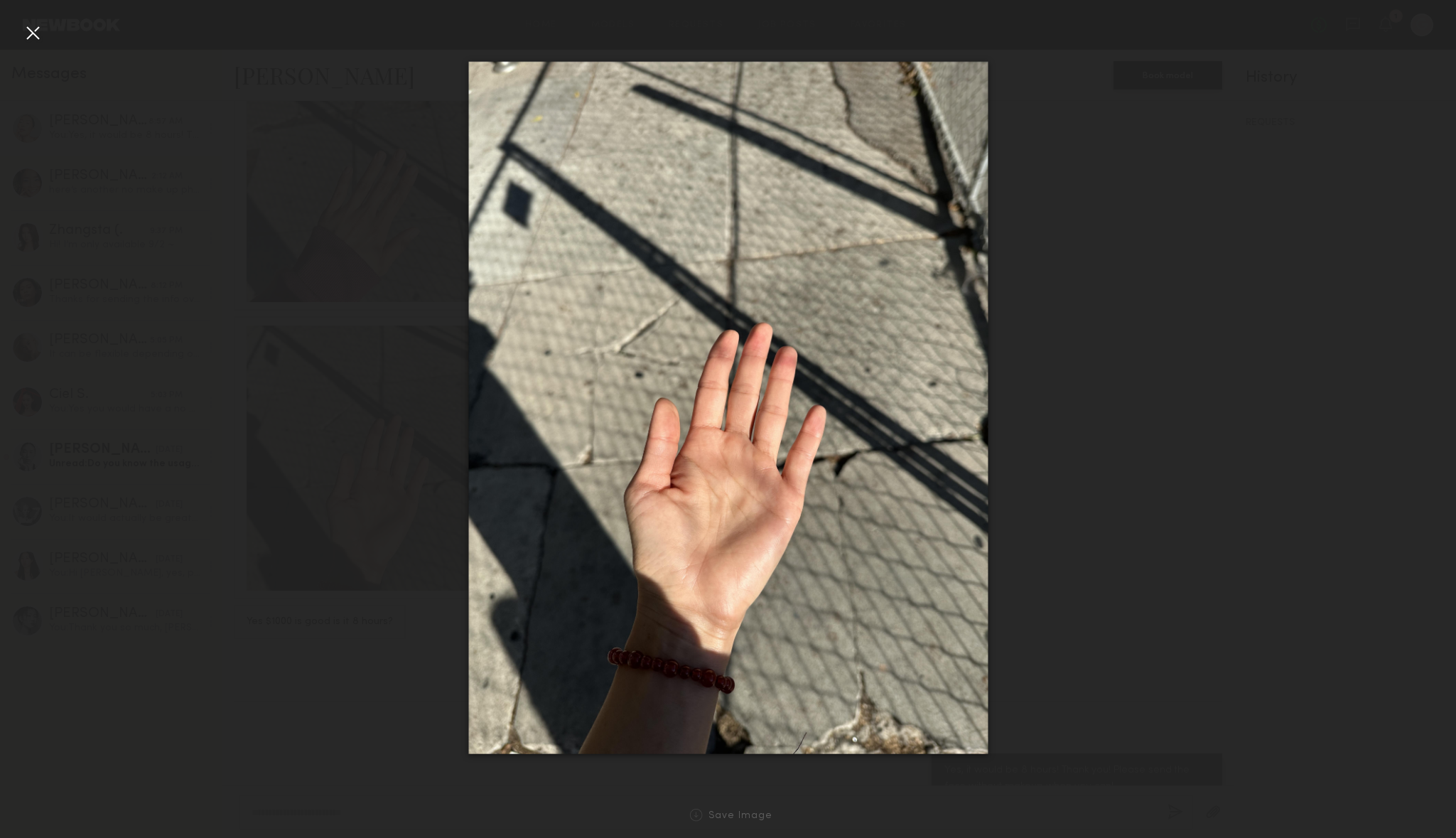
drag, startPoint x: 697, startPoint y: 390, endPoint x: 465, endPoint y: 63, distance: 400.9
click at [0, 0] on nb-gallery-light "Save Image" at bounding box center [728, 419] width 1456 height 838
